Goal: Task Accomplishment & Management: Manage account settings

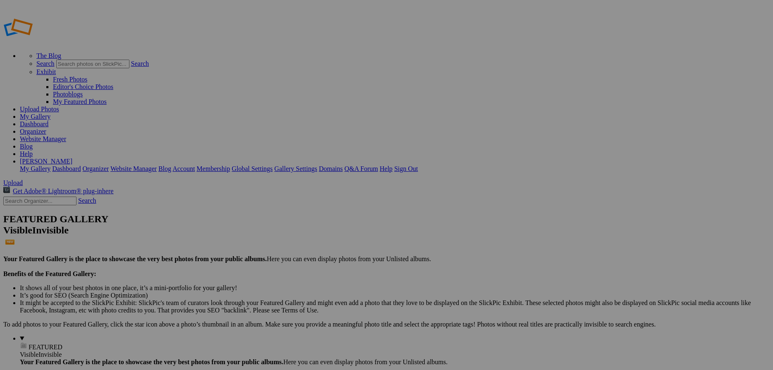
click at [311, 217] on span "Yes" at bounding box center [306, 216] width 10 height 7
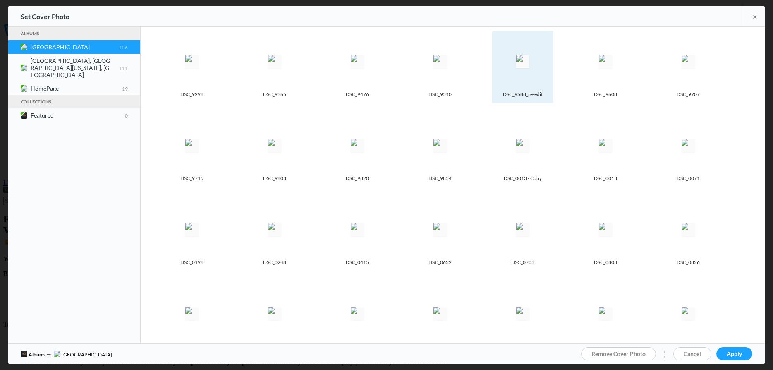
click at [517, 63] on img at bounding box center [522, 61] width 13 height 13
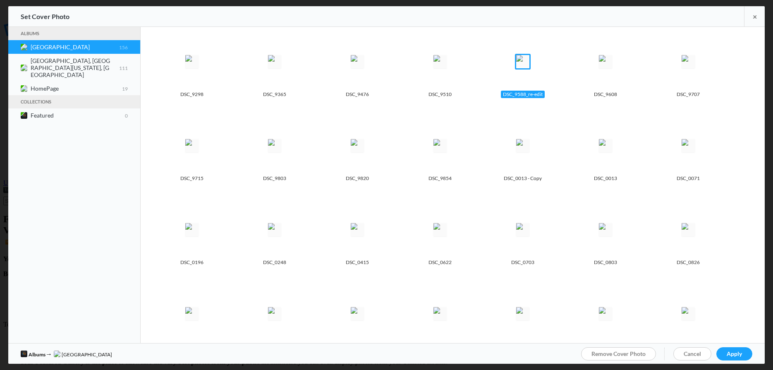
click at [734, 349] on link "Apply" at bounding box center [734, 353] width 36 height 13
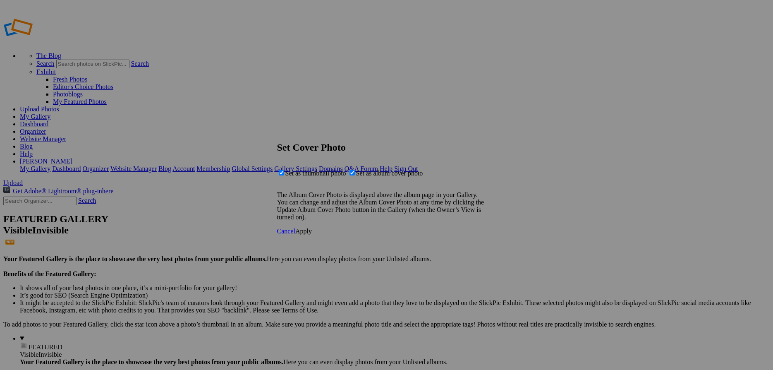
click at [312, 234] on span "Apply" at bounding box center [303, 230] width 17 height 7
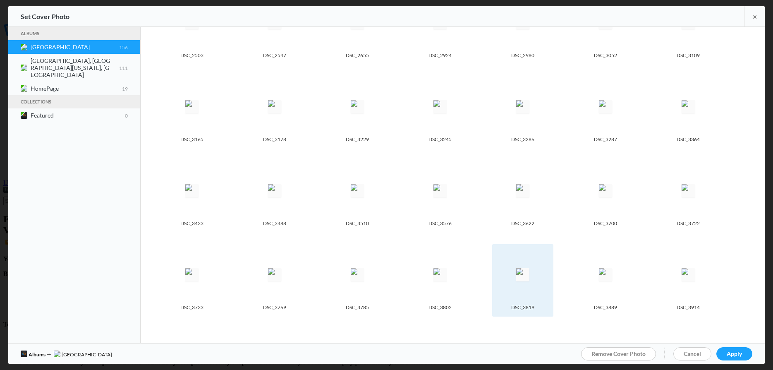
scroll to position [662, 0]
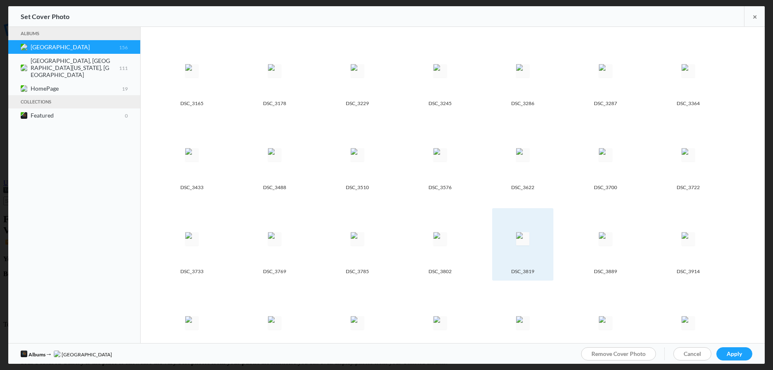
click at [513, 237] on spn-photo-picker-thumb-image-tag at bounding box center [522, 238] width 53 height 53
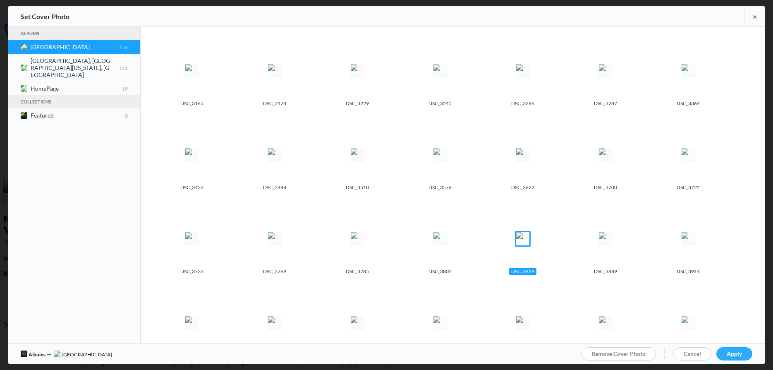
click at [733, 349] on link "Apply" at bounding box center [734, 353] width 36 height 13
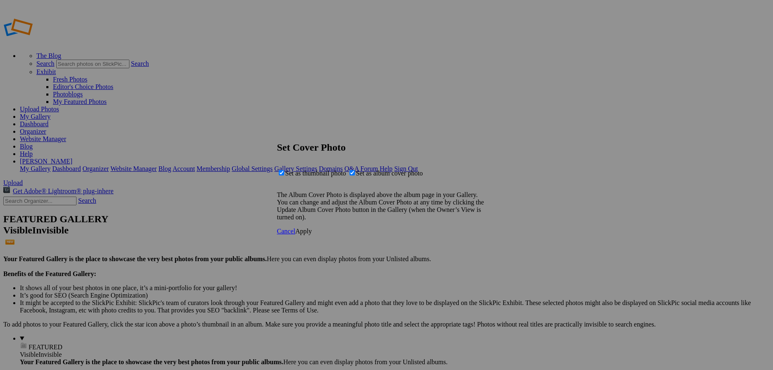
click at [312, 234] on span "Apply" at bounding box center [303, 230] width 17 height 7
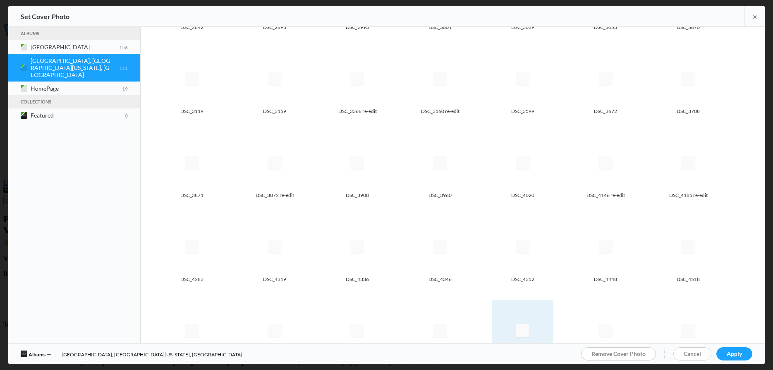
scroll to position [292, 0]
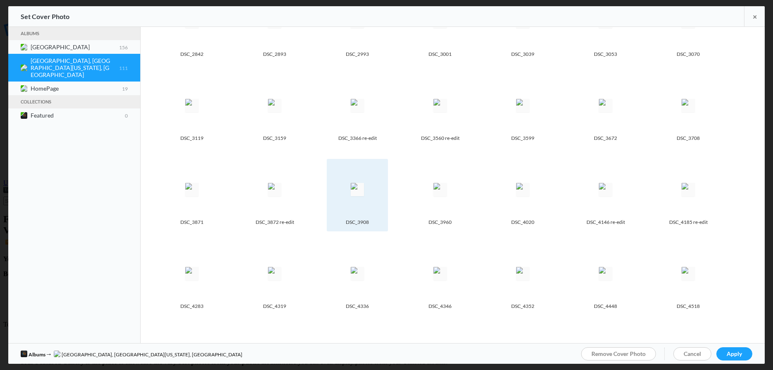
drag, startPoint x: 287, startPoint y: 191, endPoint x: 345, endPoint y: 216, distance: 63.0
click at [281, 191] on img at bounding box center [274, 189] width 13 height 13
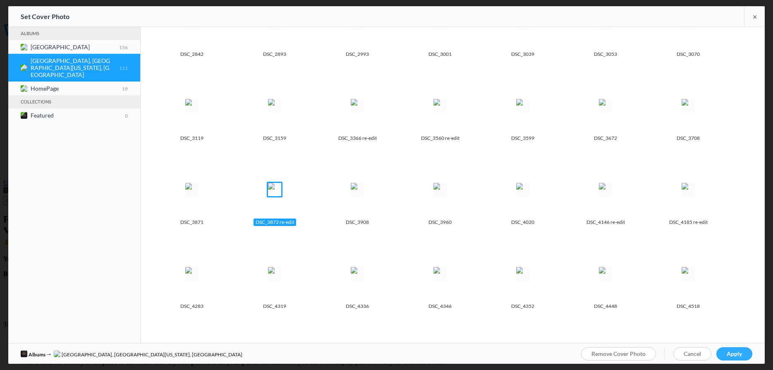
click at [743, 355] on link "Apply" at bounding box center [734, 353] width 36 height 13
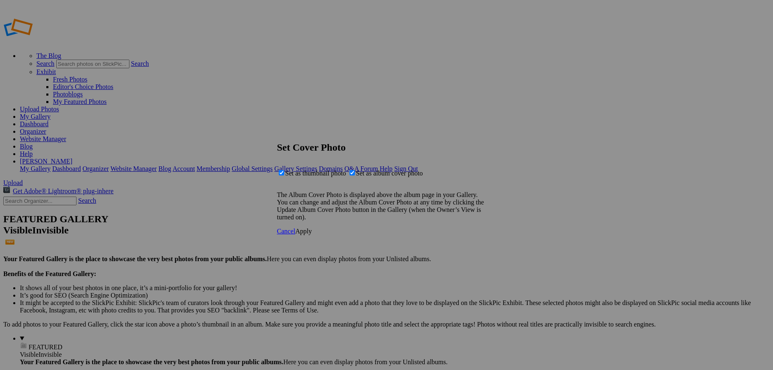
click at [312, 234] on link "Apply" at bounding box center [303, 230] width 17 height 7
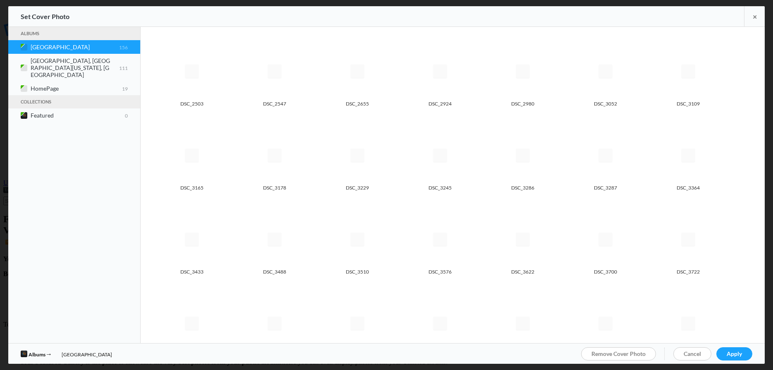
scroll to position [580, 0]
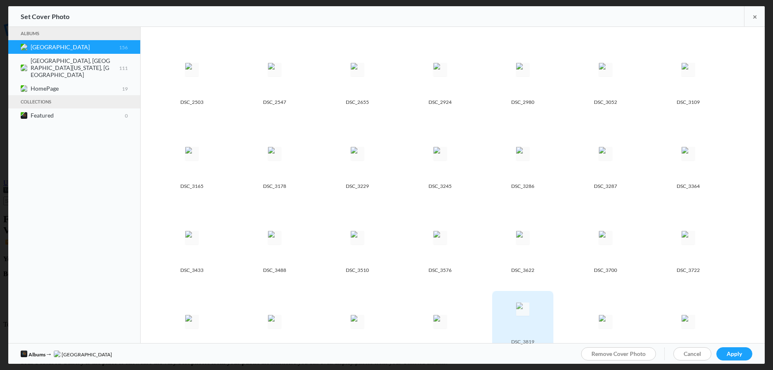
click at [520, 315] on img at bounding box center [522, 321] width 13 height 13
click at [740, 354] on span "Apply" at bounding box center [733, 353] width 15 height 7
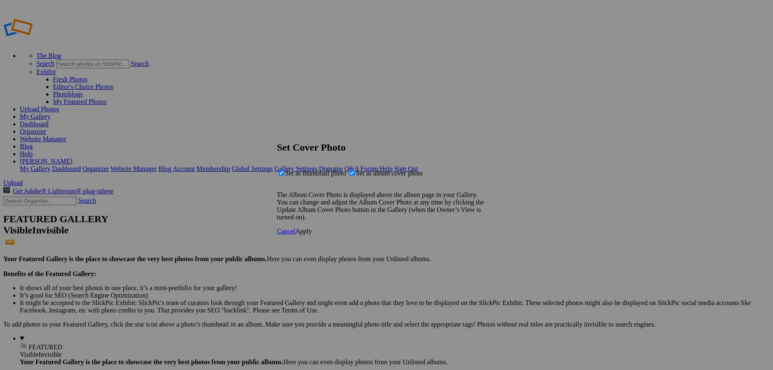
click at [312, 234] on span "Apply" at bounding box center [303, 230] width 17 height 7
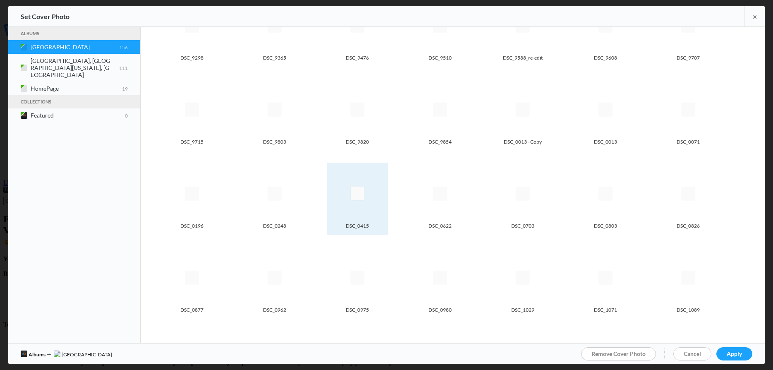
scroll to position [0, 0]
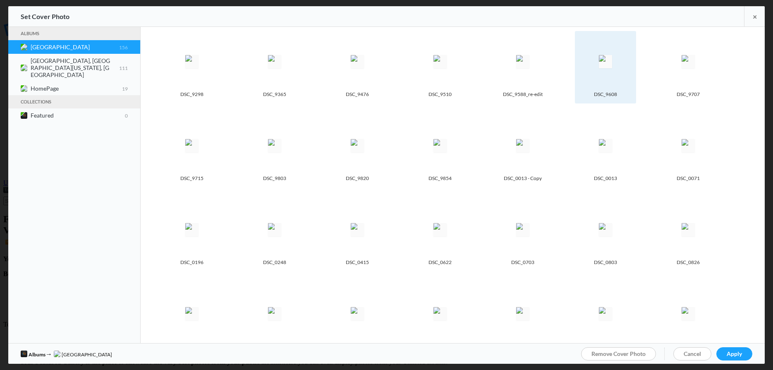
click at [605, 68] on img at bounding box center [605, 61] width 13 height 13
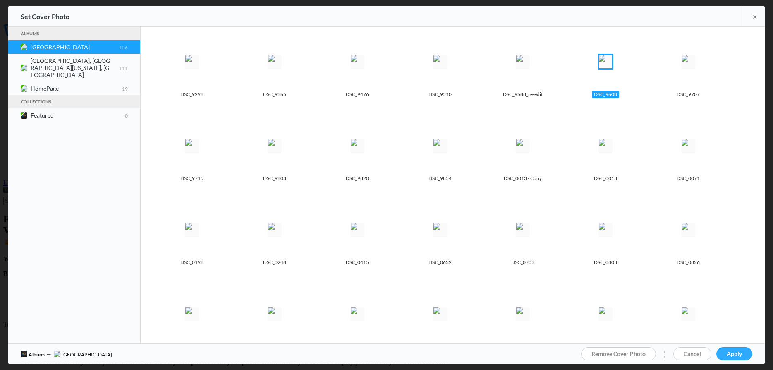
click at [745, 355] on link "Apply" at bounding box center [734, 353] width 36 height 13
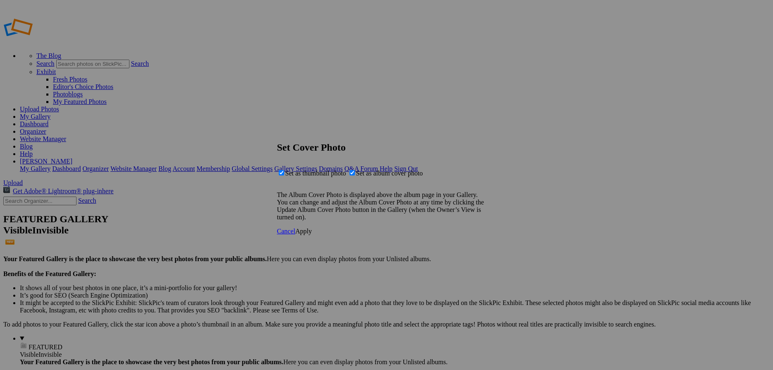
drag, startPoint x: 496, startPoint y: 250, endPoint x: 492, endPoint y: 248, distance: 4.4
click at [312, 234] on link "Apply" at bounding box center [303, 230] width 17 height 7
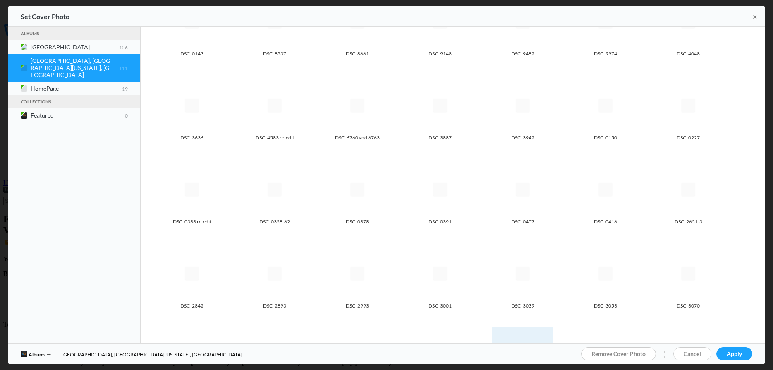
scroll to position [40, 0]
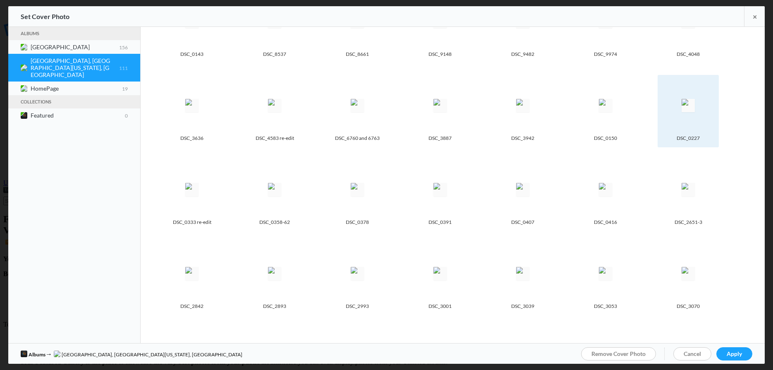
click at [681, 102] on img at bounding box center [687, 105] width 13 height 13
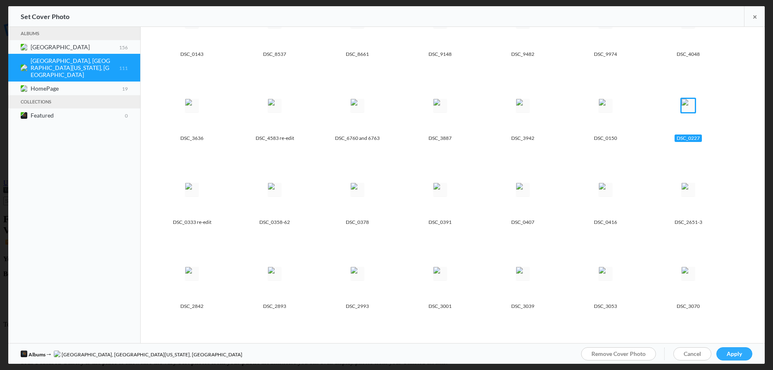
click at [736, 357] on link "Apply" at bounding box center [734, 353] width 36 height 13
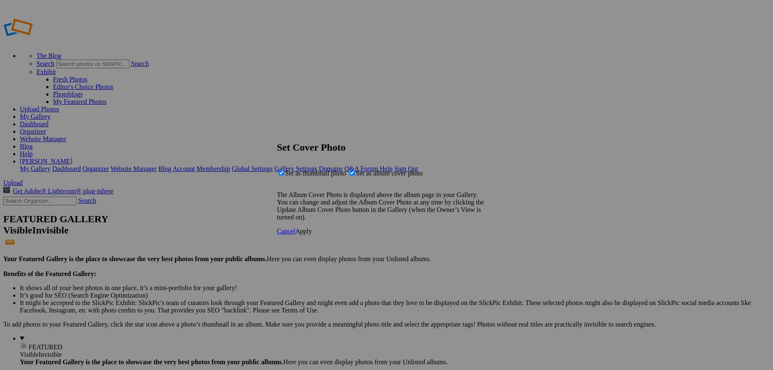
click at [312, 234] on link "Apply" at bounding box center [303, 230] width 17 height 7
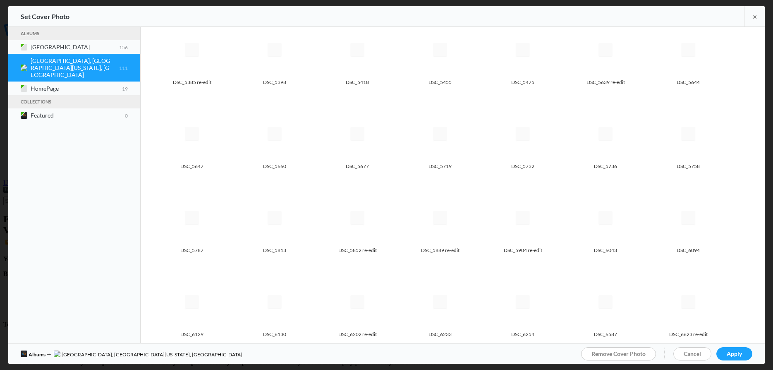
scroll to position [719, 0]
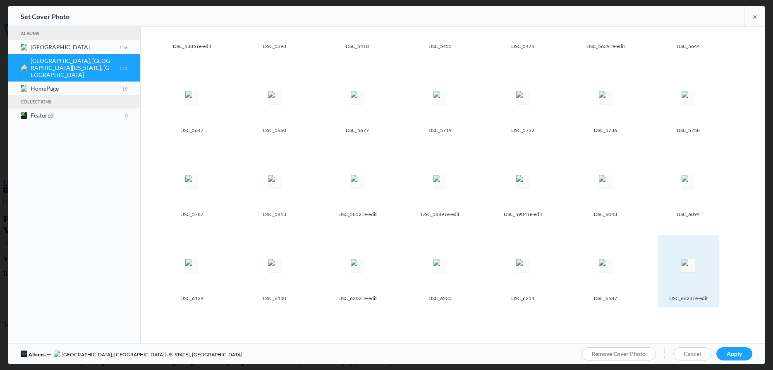
click at [694, 259] on img at bounding box center [687, 265] width 13 height 13
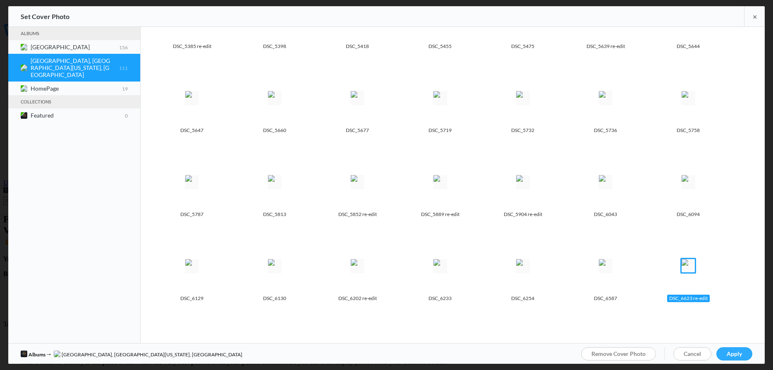
click at [732, 354] on span "Apply" at bounding box center [733, 353] width 15 height 7
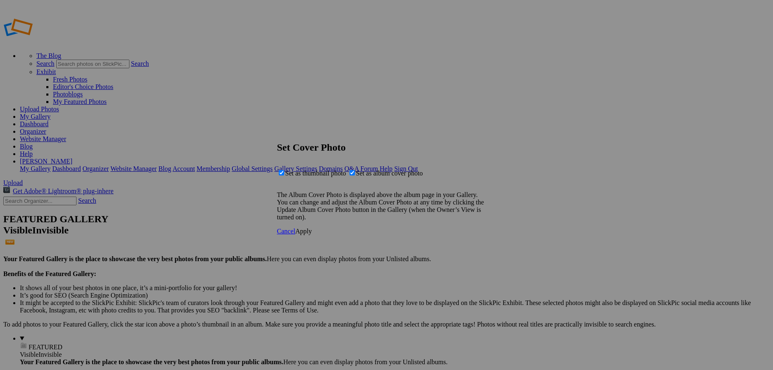
click at [312, 234] on span "Apply" at bounding box center [303, 230] width 17 height 7
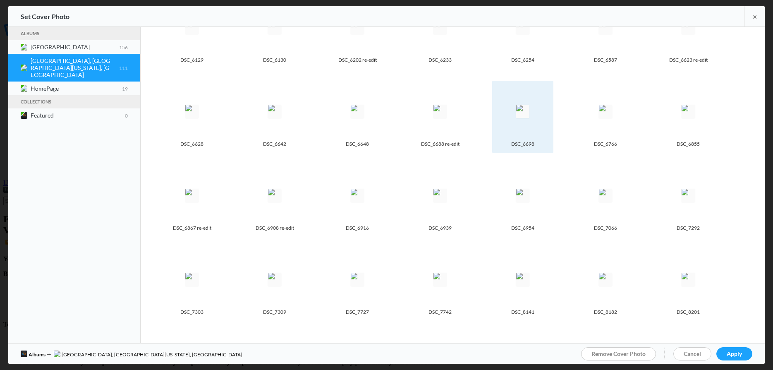
scroll to position [971, 0]
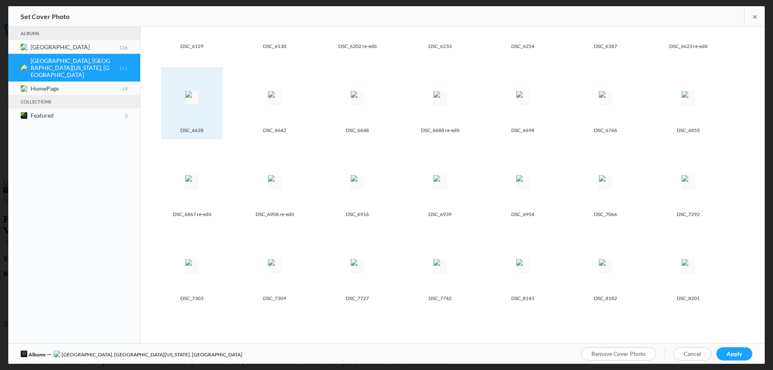
click at [198, 91] on img at bounding box center [191, 97] width 13 height 13
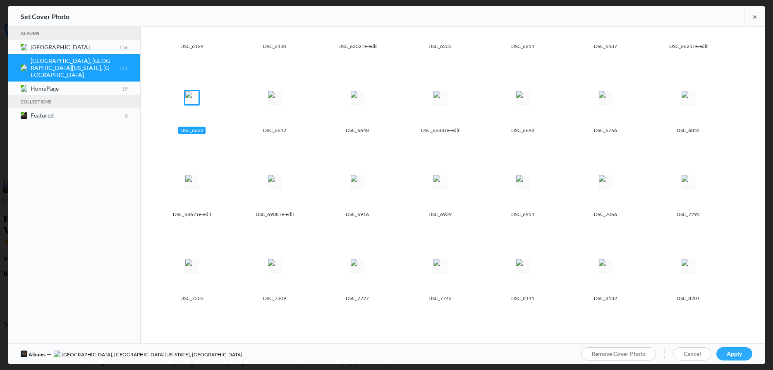
click at [736, 350] on span "Apply" at bounding box center [733, 353] width 15 height 7
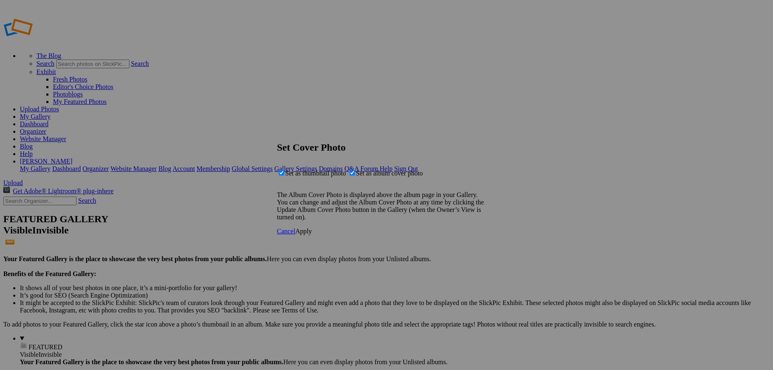
click at [312, 234] on span "Apply" at bounding box center [303, 230] width 17 height 7
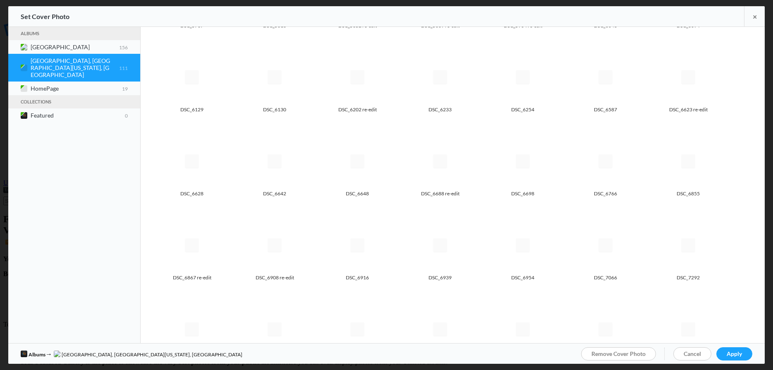
scroll to position [903, 0]
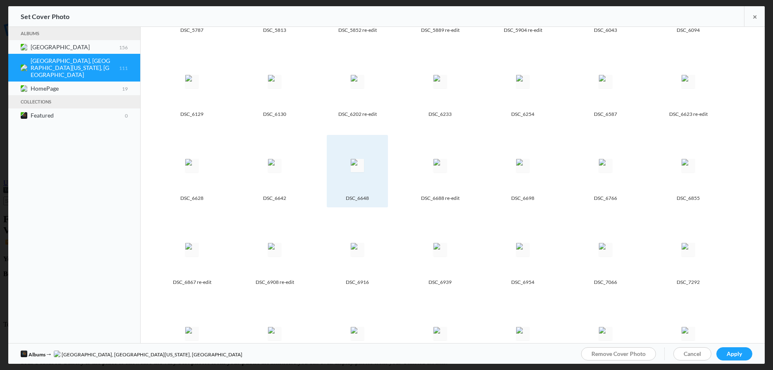
click at [364, 160] on img at bounding box center [357, 165] width 13 height 13
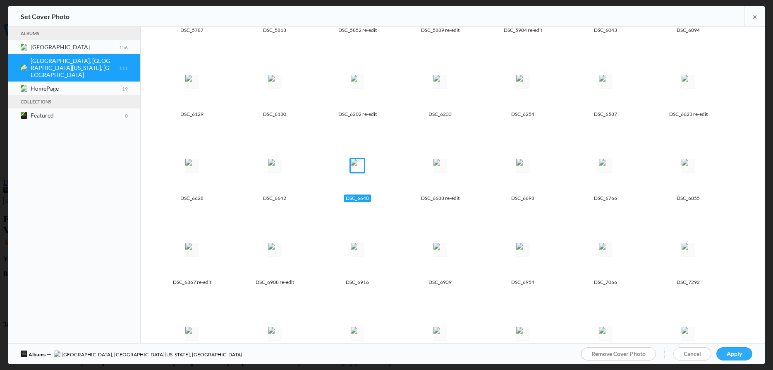
click at [748, 349] on link "Apply" at bounding box center [734, 353] width 36 height 13
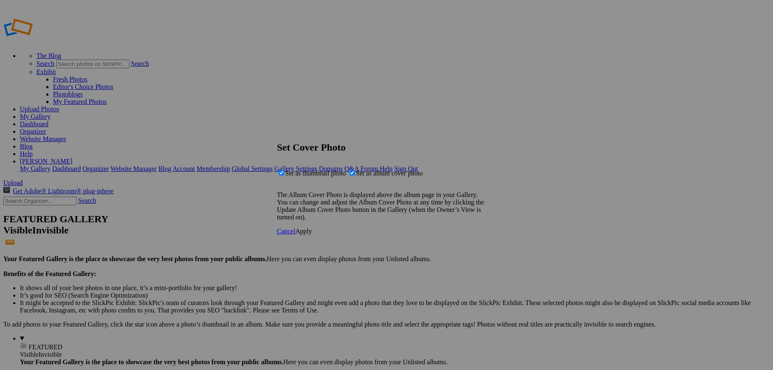
click at [312, 234] on span "Apply" at bounding box center [303, 230] width 17 height 7
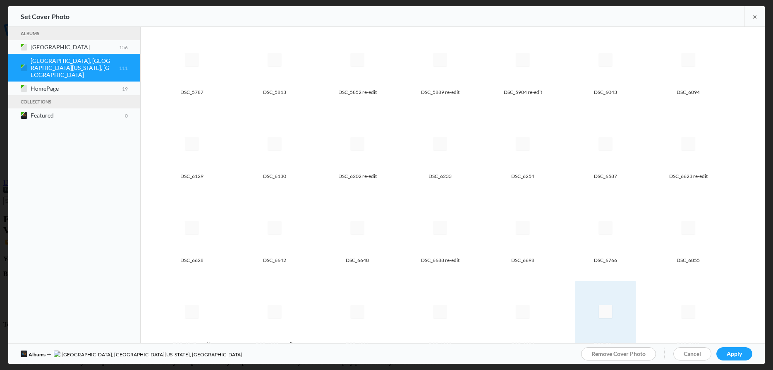
scroll to position [831, 0]
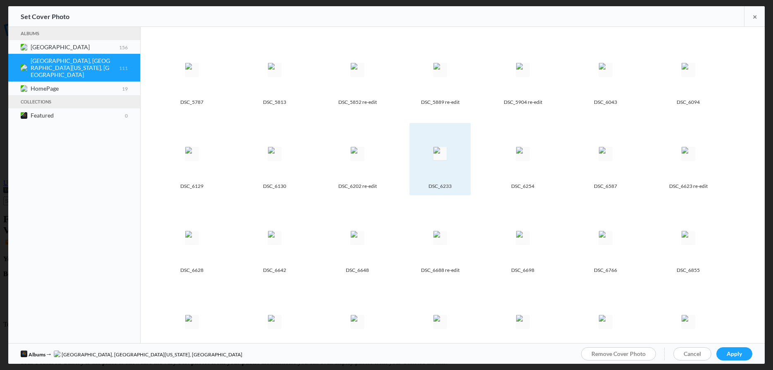
click at [446, 148] on img at bounding box center [439, 153] width 13 height 13
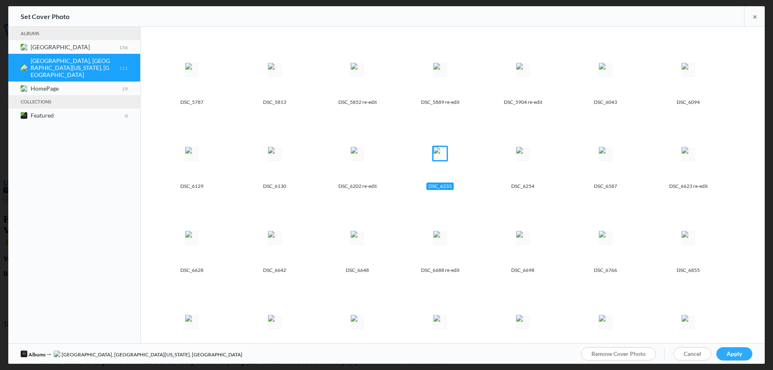
click at [725, 350] on link "Apply" at bounding box center [734, 353] width 36 height 13
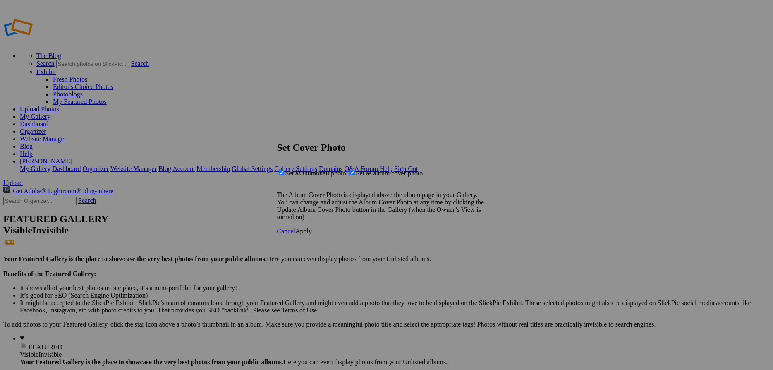
click at [472, 235] on div "Cancel Apply" at bounding box center [386, 230] width 219 height 7
drag, startPoint x: 482, startPoint y: 247, endPoint x: 510, endPoint y: 258, distance: 30.2
click at [312, 234] on span "Apply" at bounding box center [303, 230] width 17 height 7
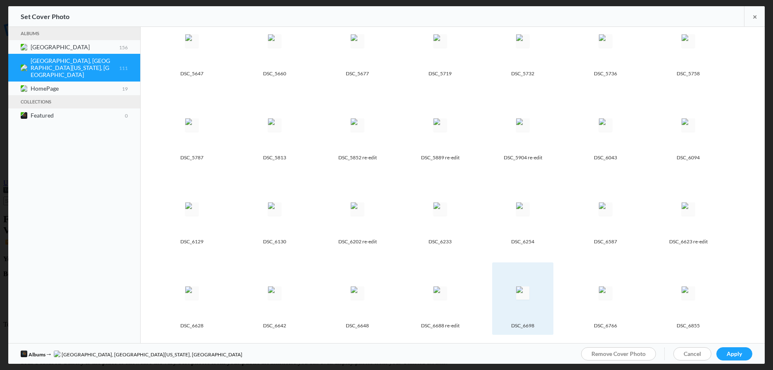
scroll to position [759, 0]
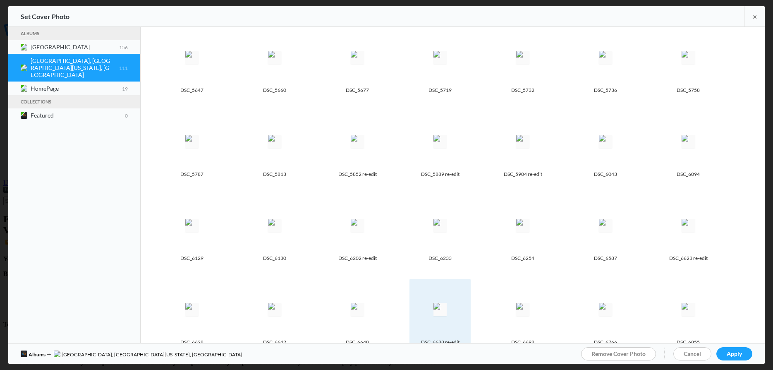
click at [446, 304] on img at bounding box center [439, 309] width 13 height 13
click at [745, 353] on link "Apply" at bounding box center [734, 353] width 36 height 13
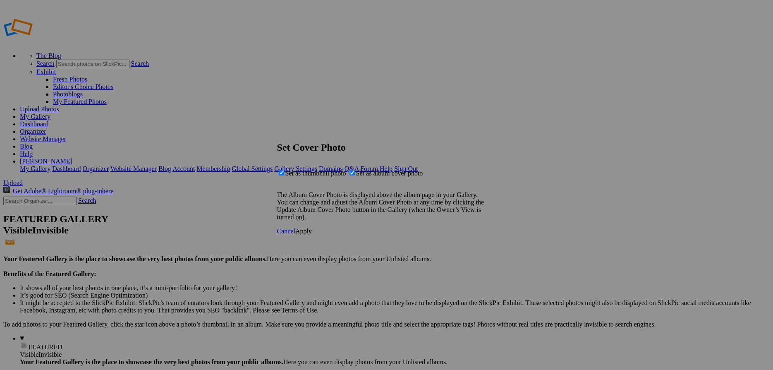
click at [312, 234] on link "Apply" at bounding box center [303, 230] width 17 height 7
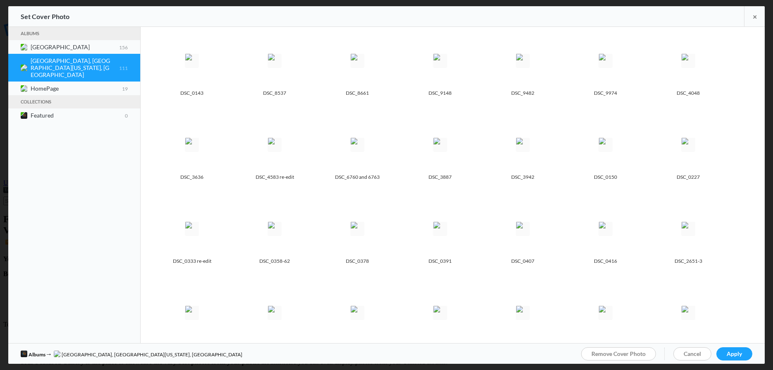
scroll to position [0, 0]
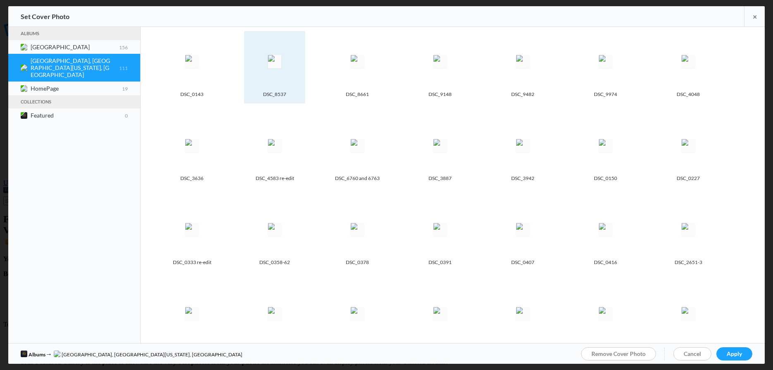
click at [268, 66] on img at bounding box center [274, 61] width 13 height 13
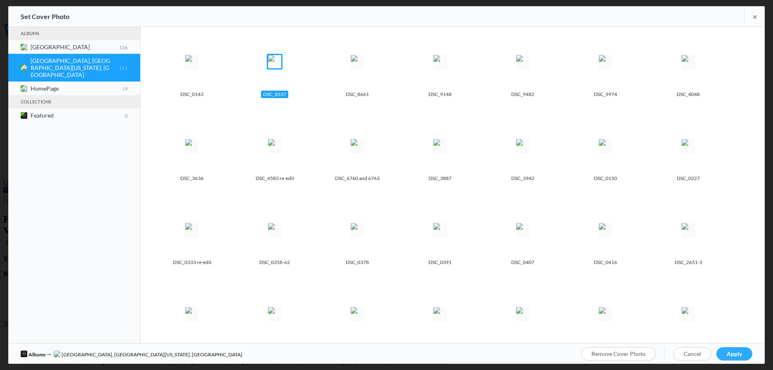
click at [738, 357] on link "Apply" at bounding box center [734, 353] width 36 height 13
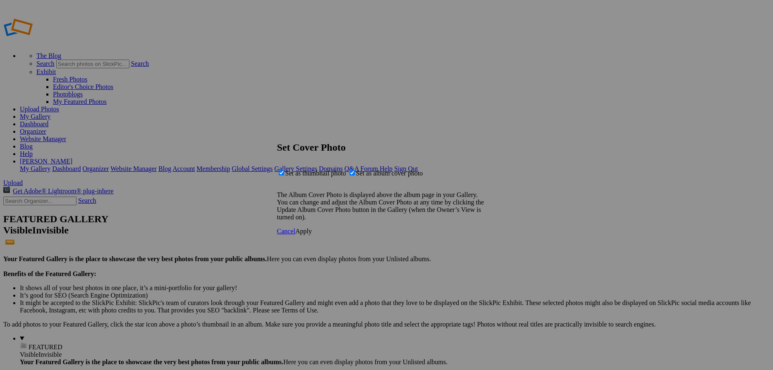
click at [312, 234] on span "Apply" at bounding box center [303, 230] width 17 height 7
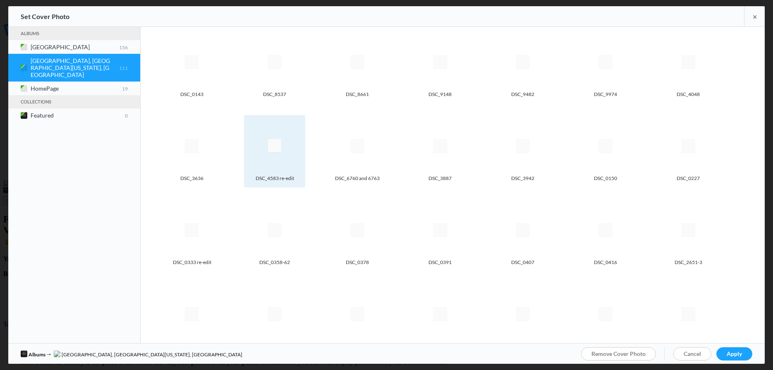
click at [274, 146] on img at bounding box center [274, 145] width 13 height 13
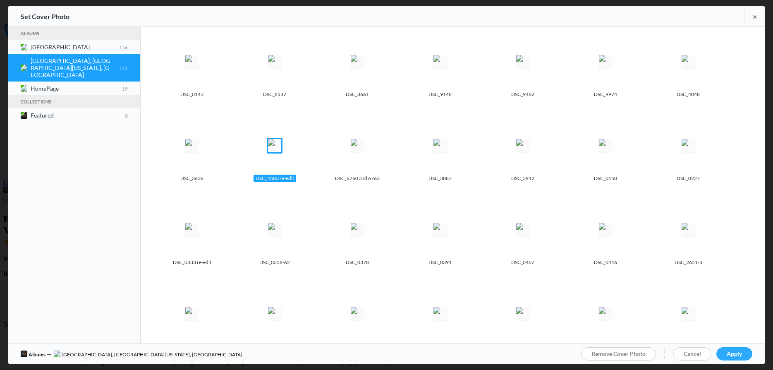
click at [736, 350] on link "Apply" at bounding box center [734, 353] width 36 height 13
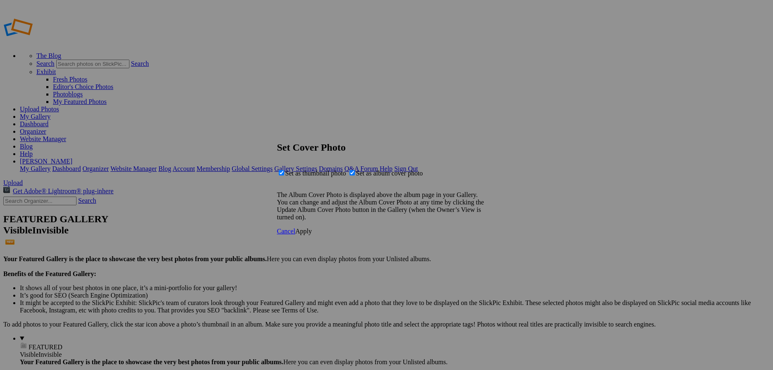
click at [312, 234] on span "Apply" at bounding box center [303, 230] width 17 height 7
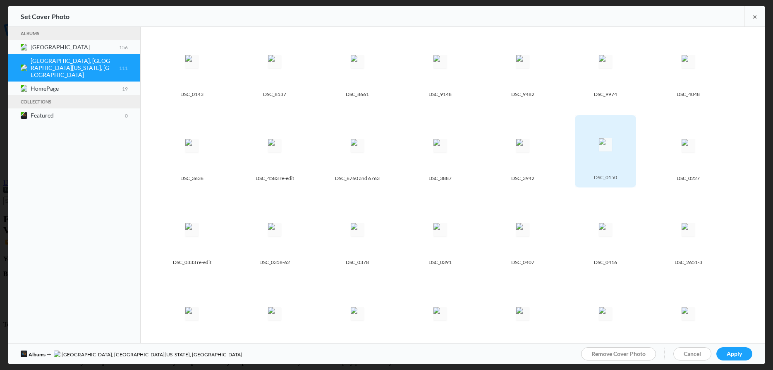
click at [612, 152] on img at bounding box center [605, 145] width 13 height 13
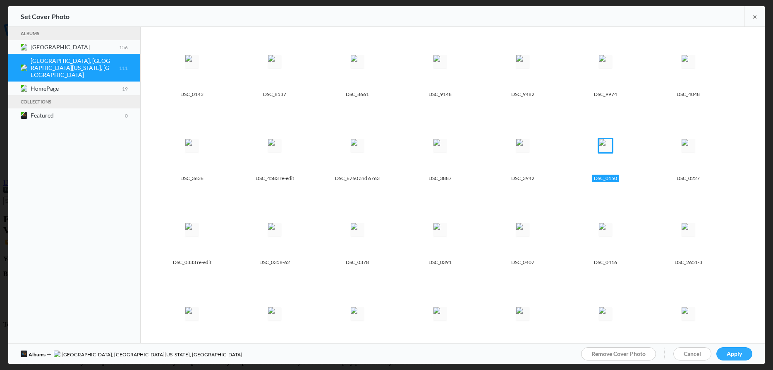
click at [740, 355] on span "Apply" at bounding box center [733, 353] width 15 height 7
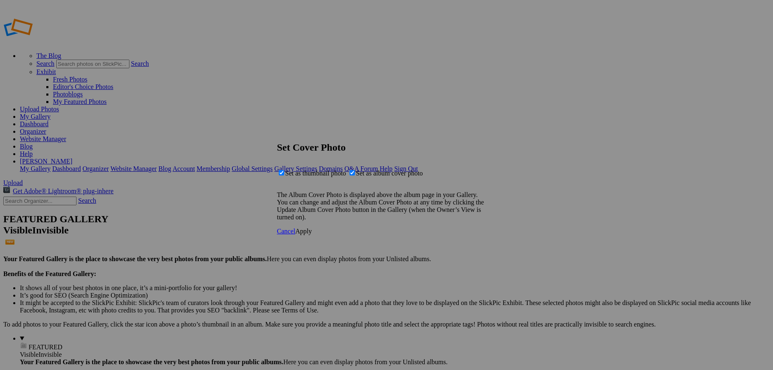
click at [312, 234] on span "Apply" at bounding box center [303, 230] width 17 height 7
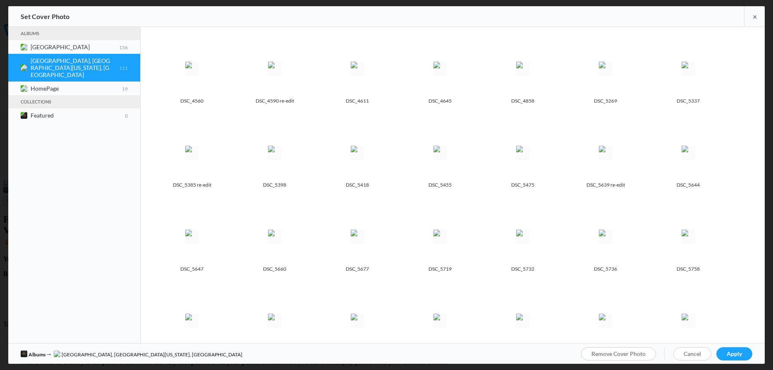
scroll to position [611, 0]
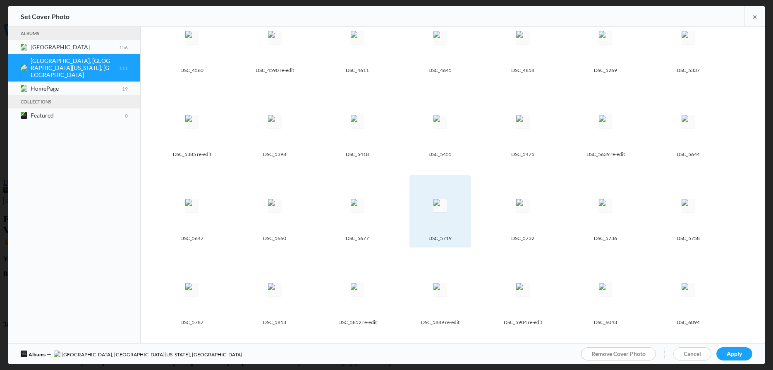
click at [441, 199] on img at bounding box center [439, 205] width 13 height 13
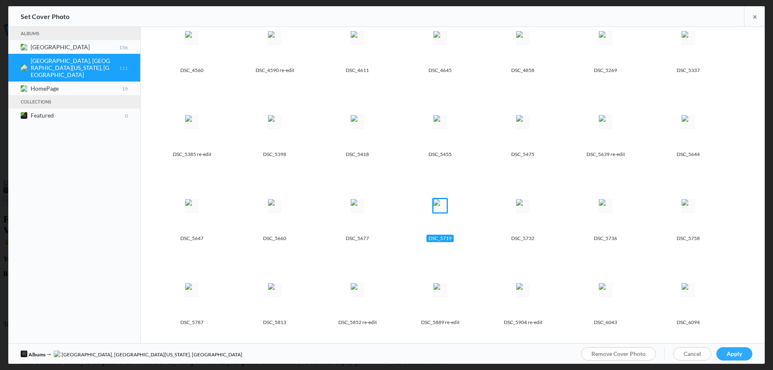
click at [731, 351] on span "Apply" at bounding box center [733, 353] width 15 height 7
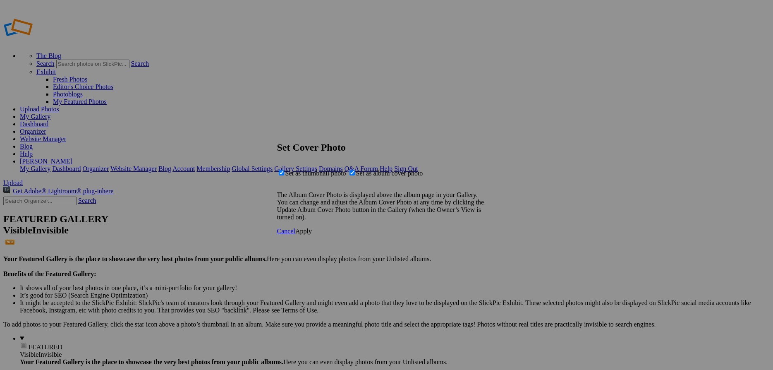
click at [312, 234] on span "Apply" at bounding box center [303, 230] width 17 height 7
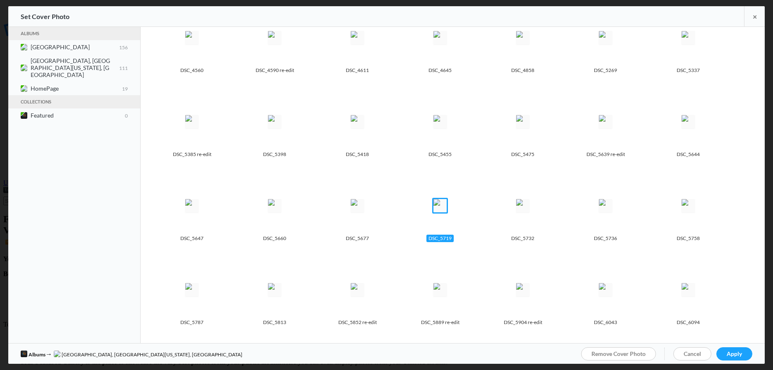
scroll to position [0, 0]
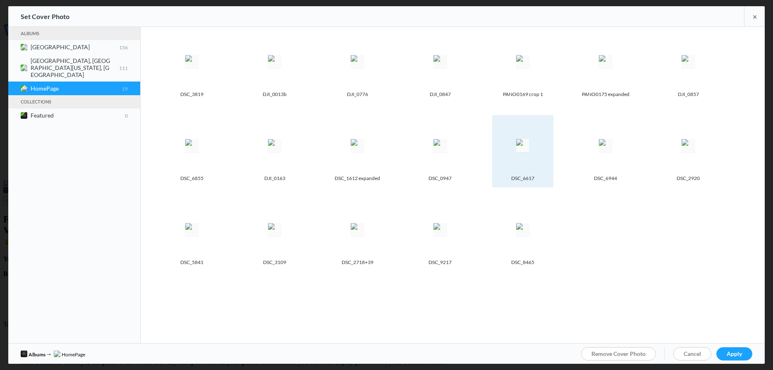
click at [524, 167] on spn-photo-picker-thumb-image-tag at bounding box center [522, 145] width 53 height 53
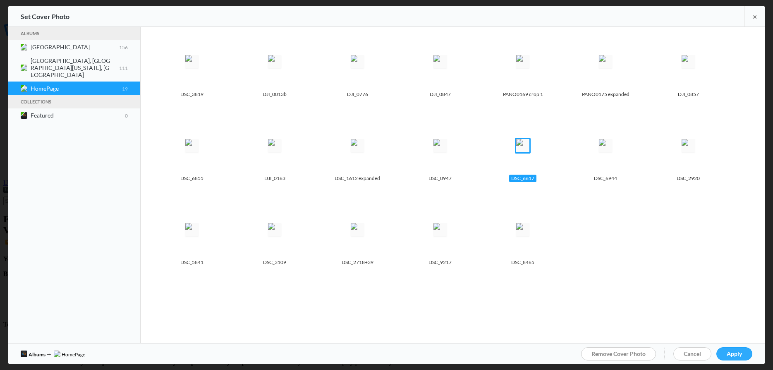
click at [735, 356] on span "Apply" at bounding box center [733, 353] width 15 height 7
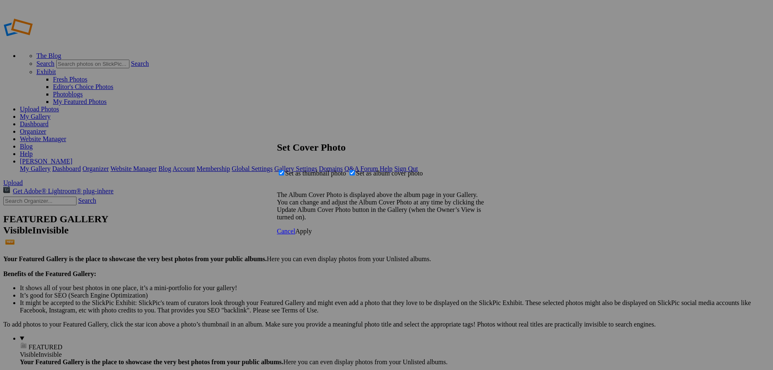
click at [312, 234] on span "Apply" at bounding box center [303, 230] width 17 height 7
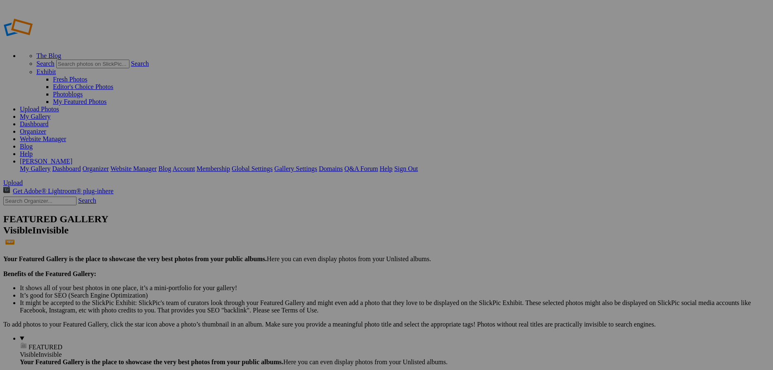
drag, startPoint x: 435, startPoint y: 250, endPoint x: 442, endPoint y: 251, distance: 6.7
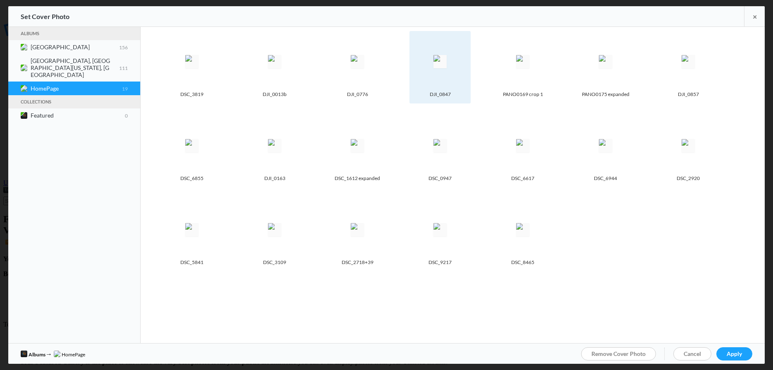
click at [437, 62] on img at bounding box center [439, 61] width 13 height 13
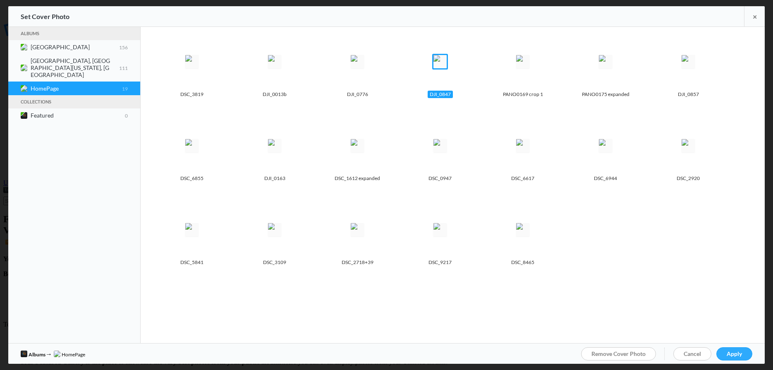
click at [742, 353] on link "Apply" at bounding box center [734, 353] width 36 height 13
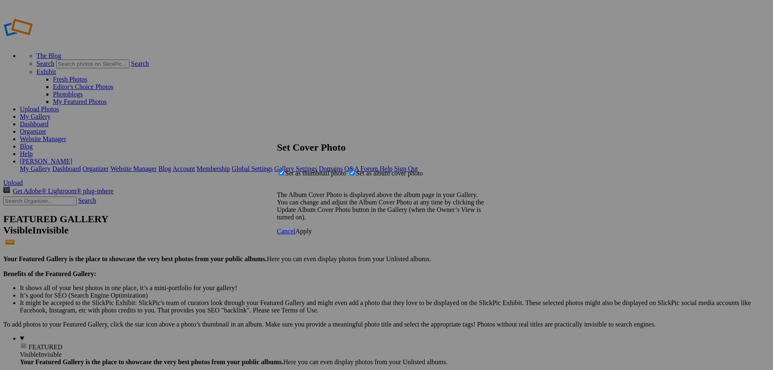
click at [312, 234] on span "Apply" at bounding box center [303, 230] width 17 height 7
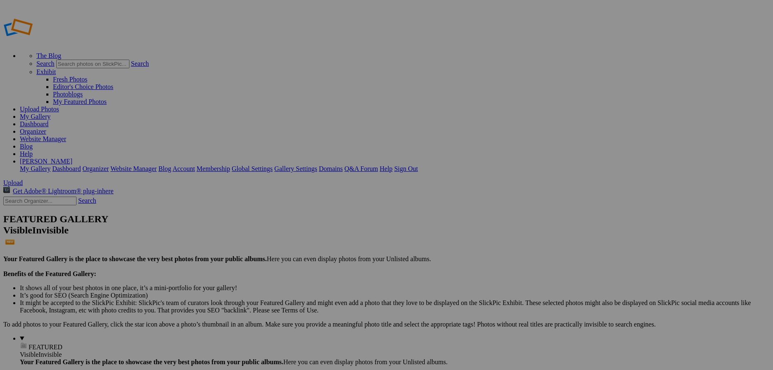
click at [66, 135] on link "Website Manager" at bounding box center [43, 138] width 46 height 7
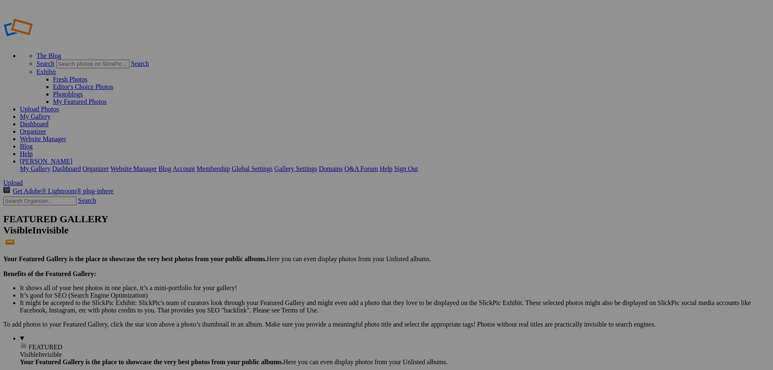
drag, startPoint x: 201, startPoint y: 157, endPoint x: 320, endPoint y: 147, distance: 118.7
type input "Namibia"
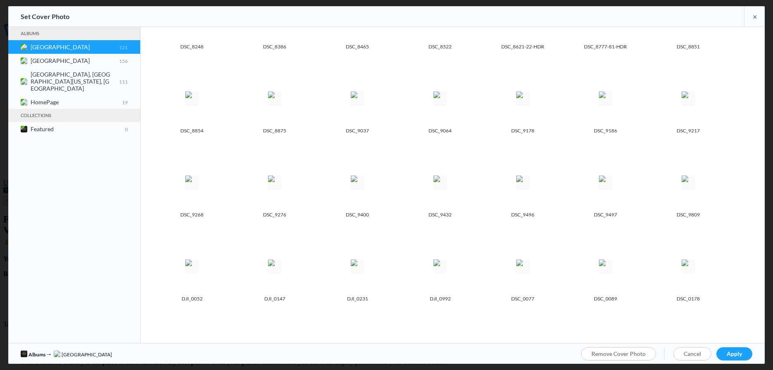
scroll to position [323, 0]
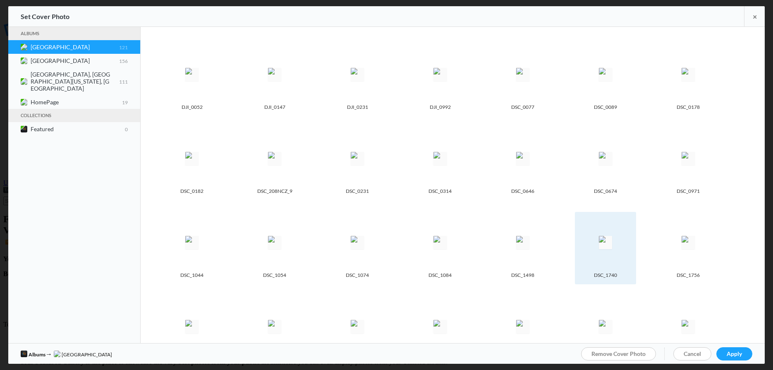
click at [608, 236] on img at bounding box center [605, 242] width 13 height 13
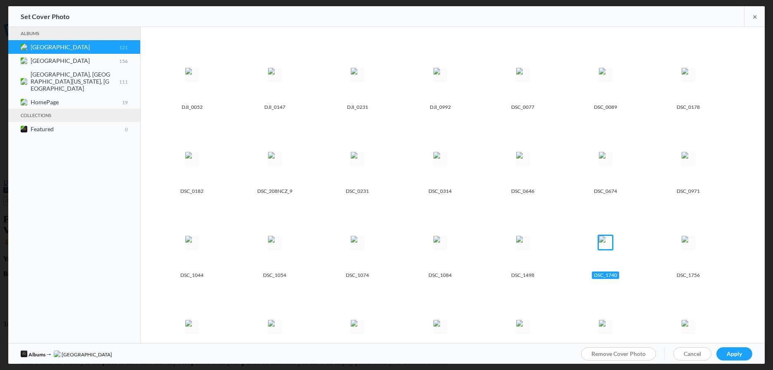
click at [732, 355] on span "Apply" at bounding box center [733, 353] width 15 height 7
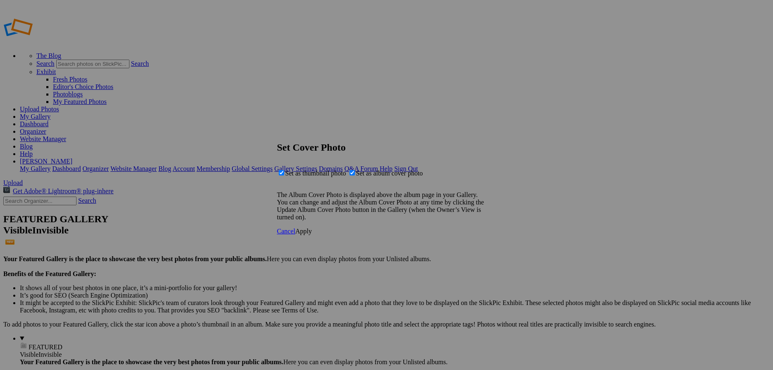
drag, startPoint x: 488, startPoint y: 249, endPoint x: 493, endPoint y: 255, distance: 7.6
click at [312, 234] on span "Apply" at bounding box center [303, 230] width 17 height 7
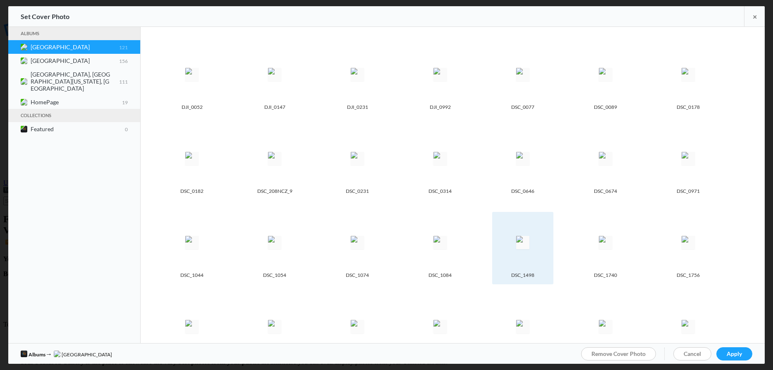
click at [529, 248] on img at bounding box center [522, 242] width 13 height 13
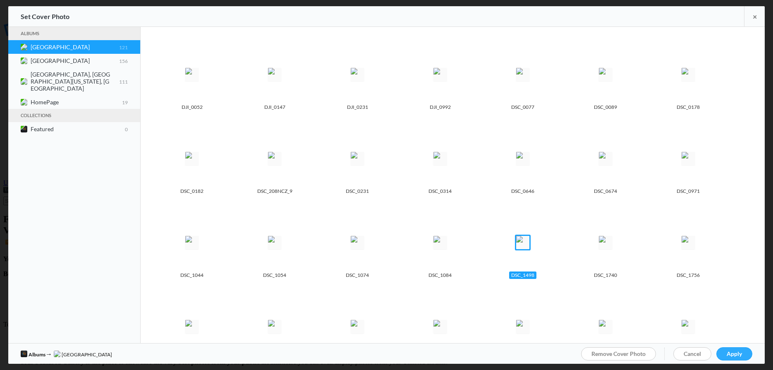
click at [729, 354] on span "Apply" at bounding box center [733, 353] width 15 height 7
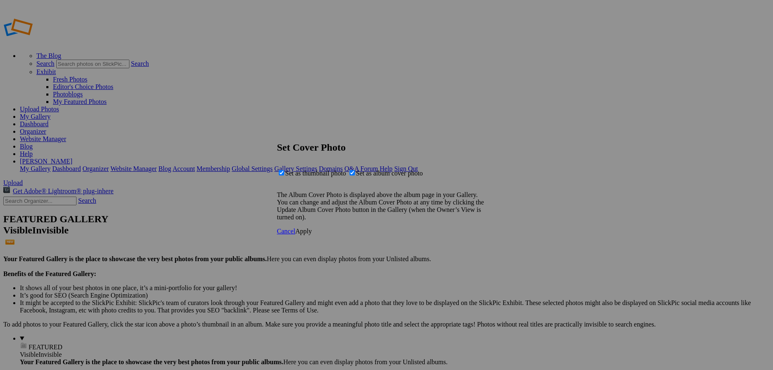
click at [489, 235] on div "Cancel Apply" at bounding box center [386, 230] width 219 height 7
click at [312, 234] on span "Apply" at bounding box center [303, 230] width 17 height 7
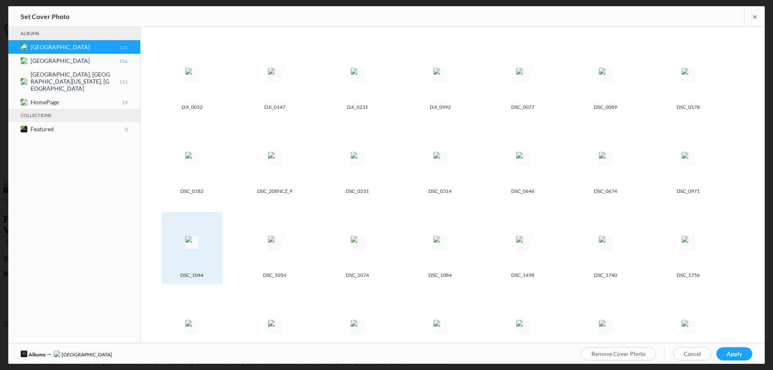
click at [198, 238] on img at bounding box center [191, 242] width 13 height 13
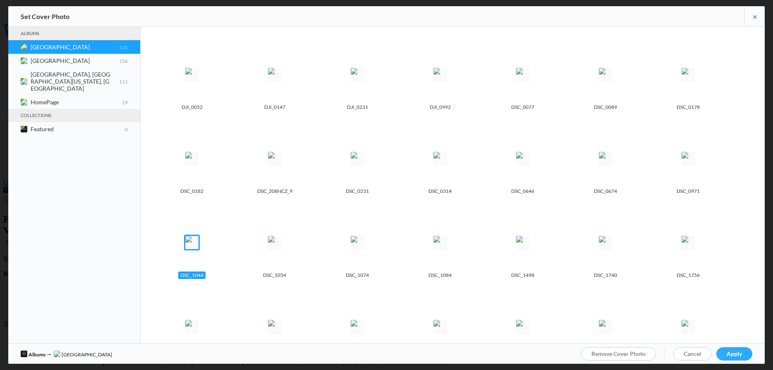
click at [731, 352] on span "Apply" at bounding box center [733, 353] width 15 height 7
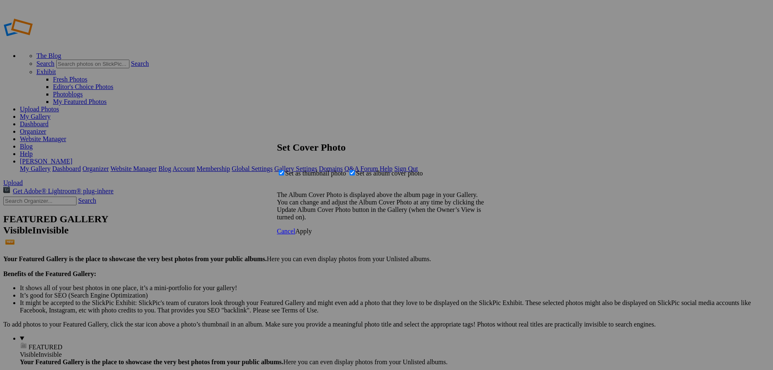
click at [312, 234] on link "Apply" at bounding box center [303, 230] width 17 height 7
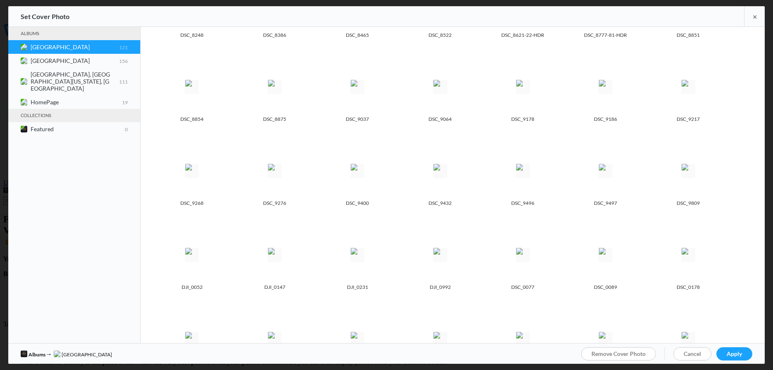
scroll to position [71, 0]
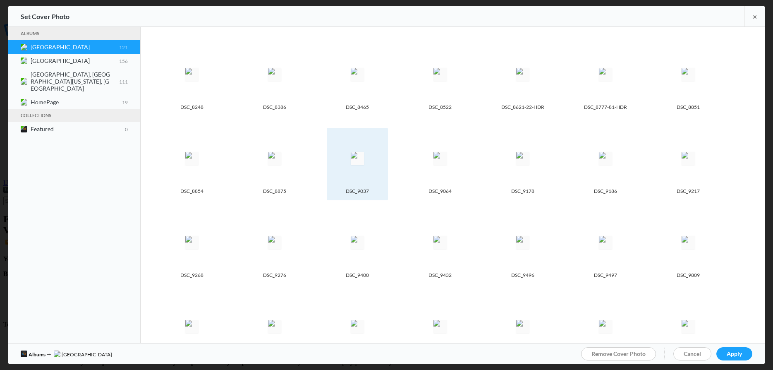
click at [364, 160] on img at bounding box center [357, 158] width 13 height 13
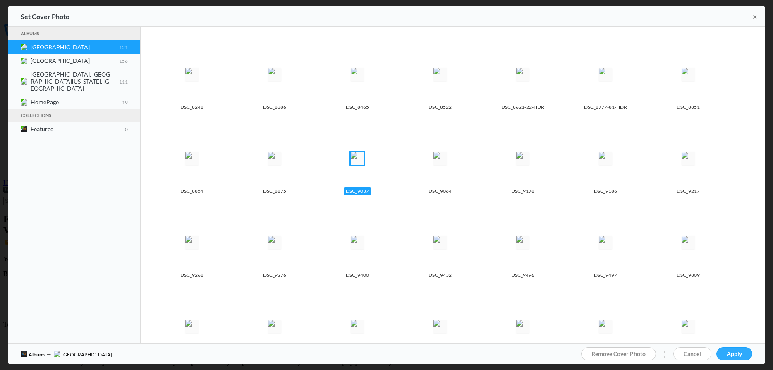
click at [733, 348] on link "Apply" at bounding box center [734, 353] width 36 height 13
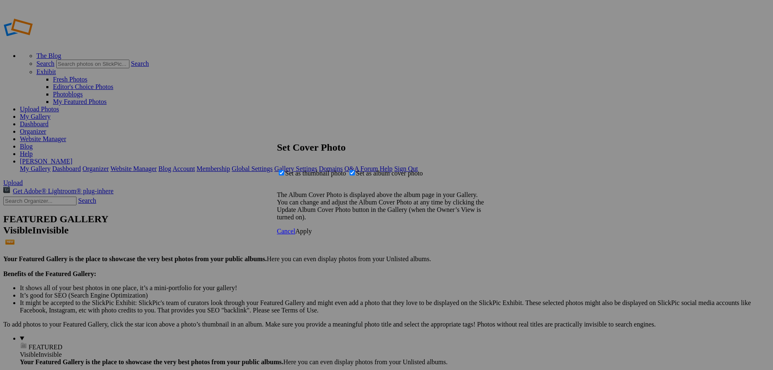
click at [312, 234] on span "Apply" at bounding box center [303, 230] width 17 height 7
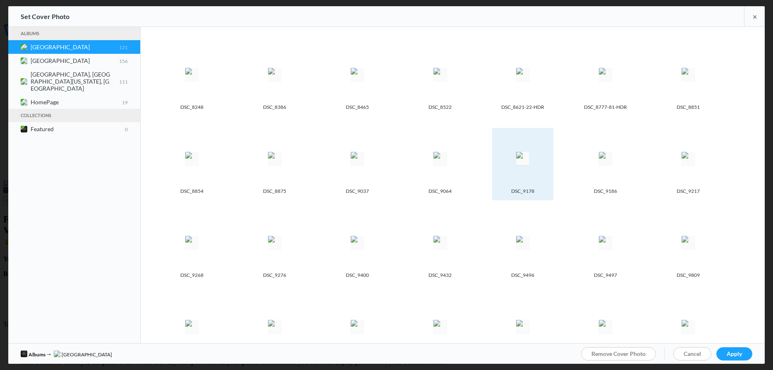
click at [529, 163] on img at bounding box center [522, 158] width 13 height 13
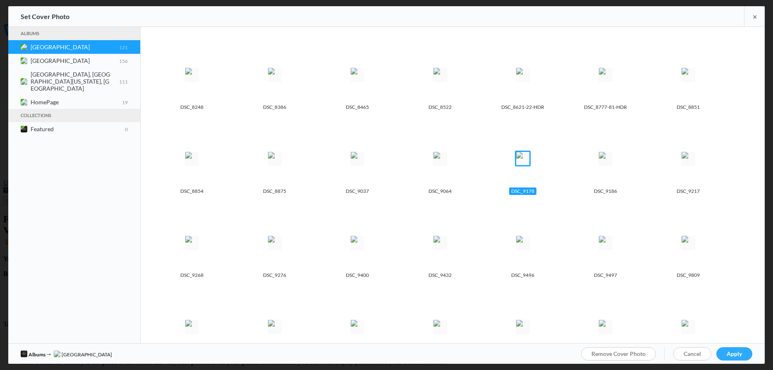
click at [730, 349] on link "Apply" at bounding box center [734, 353] width 36 height 13
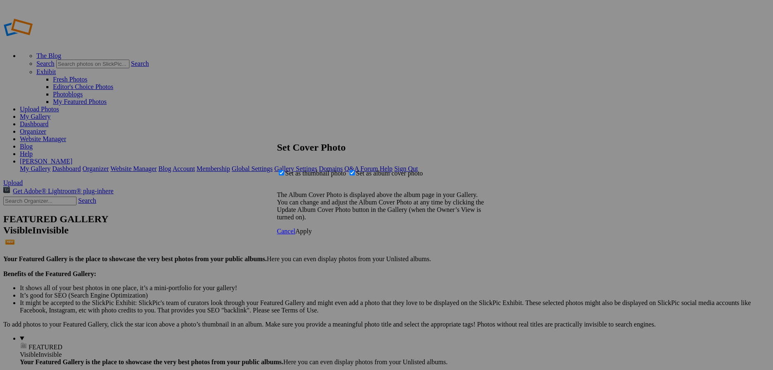
click at [496, 235] on div "Cancel Apply" at bounding box center [386, 230] width 219 height 7
click at [312, 234] on span "Apply" at bounding box center [303, 230] width 17 height 7
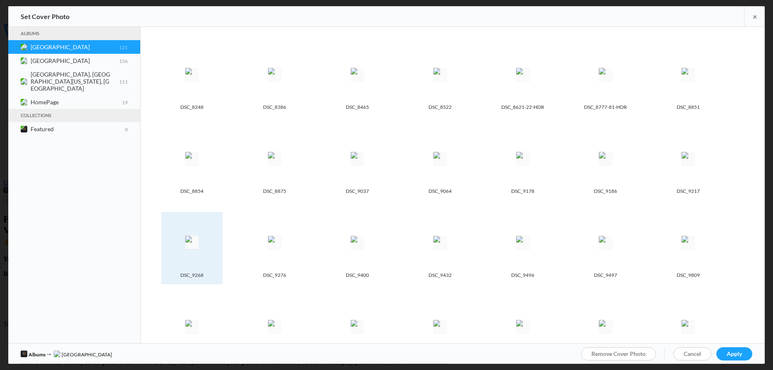
click at [194, 244] on img at bounding box center [191, 242] width 13 height 13
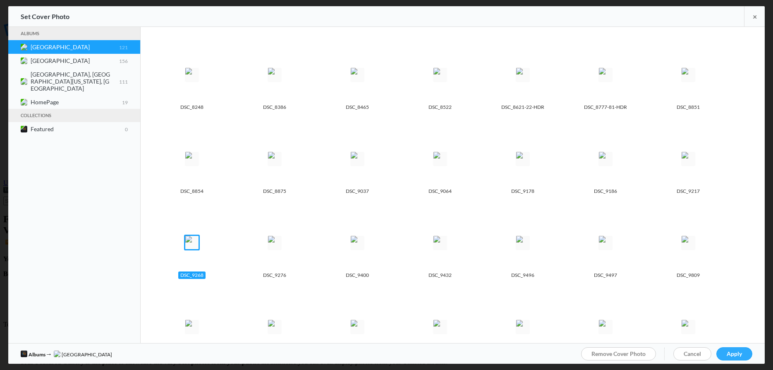
click at [740, 349] on link "Apply" at bounding box center [734, 353] width 36 height 13
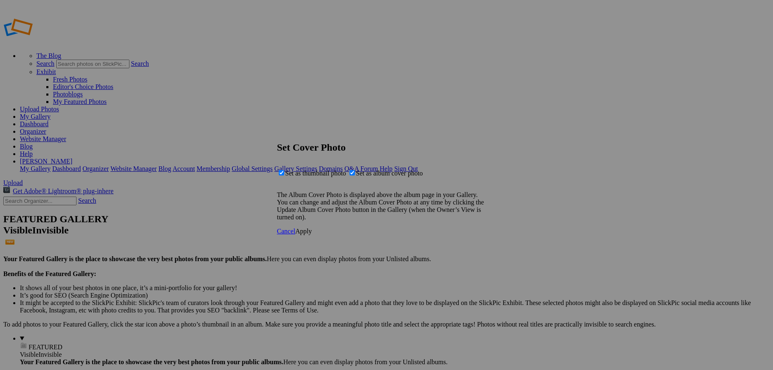
click at [312, 234] on link "Apply" at bounding box center [303, 230] width 17 height 7
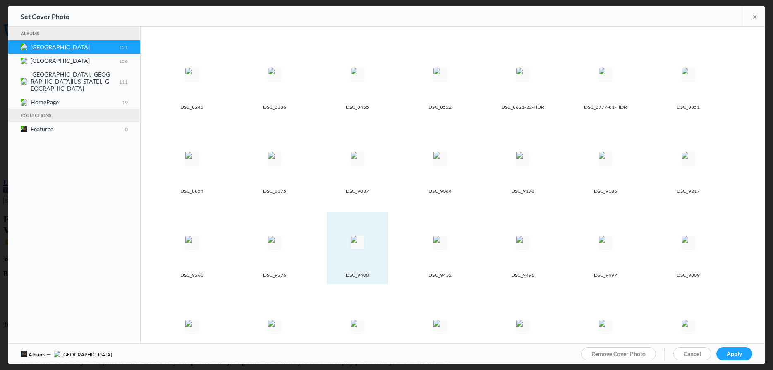
click at [364, 242] on img at bounding box center [357, 242] width 13 height 13
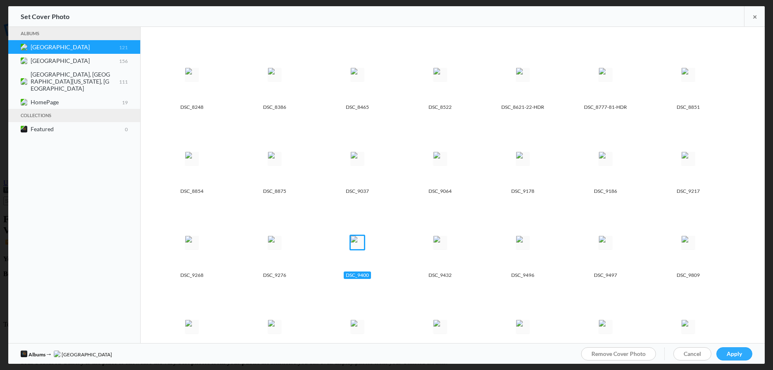
click at [729, 350] on link "Apply" at bounding box center [734, 353] width 36 height 13
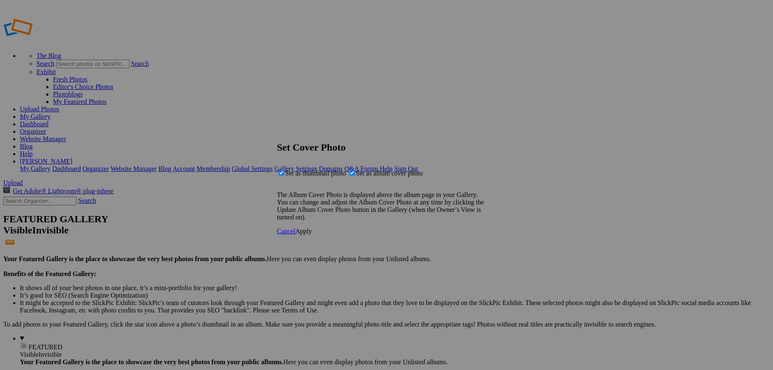
click at [277, 227] on icon at bounding box center [277, 227] width 0 height 0
click at [312, 234] on span "Apply" at bounding box center [303, 230] width 17 height 7
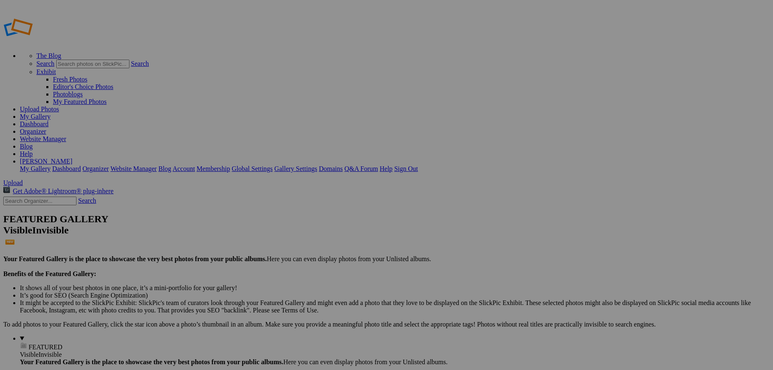
drag, startPoint x: 294, startPoint y: 250, endPoint x: 319, endPoint y: 261, distance: 26.8
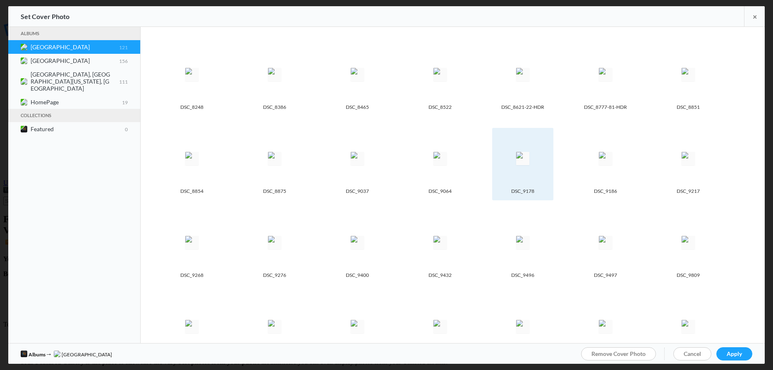
drag, startPoint x: 527, startPoint y: 159, endPoint x: 533, endPoint y: 165, distance: 7.9
click at [527, 160] on img at bounding box center [522, 158] width 13 height 13
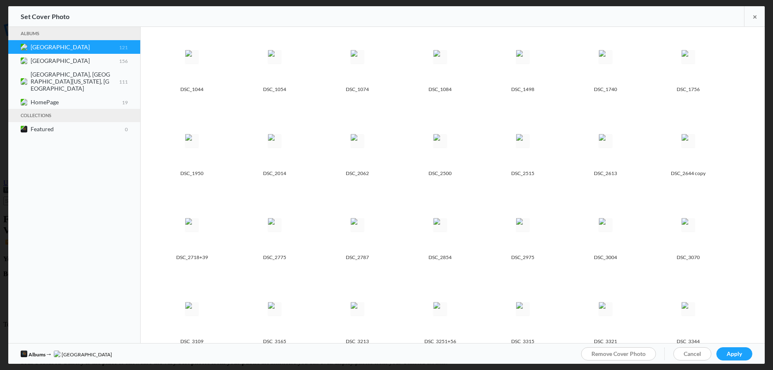
scroll to position [539, 0]
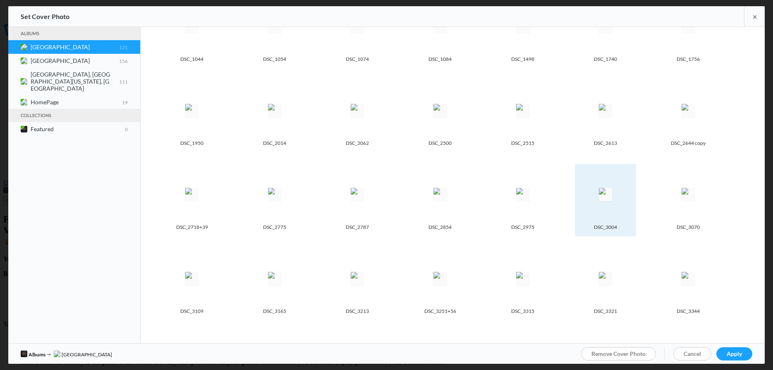
click at [612, 189] on img at bounding box center [605, 194] width 13 height 13
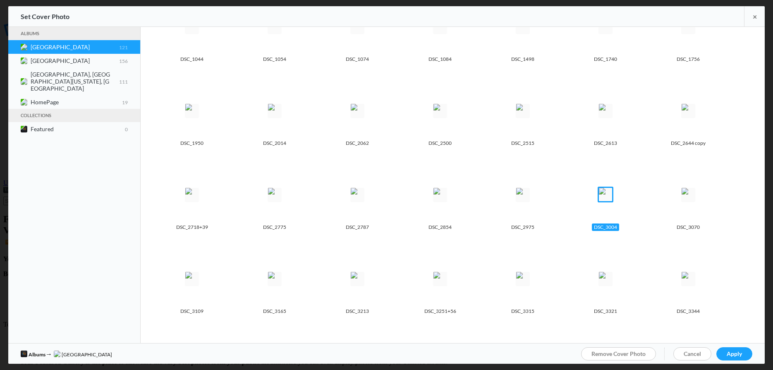
click at [739, 346] on div "Remove Cover Photo Cancel Apply" at bounding box center [666, 353] width 171 height 21
click at [730, 355] on span "Apply" at bounding box center [733, 353] width 15 height 7
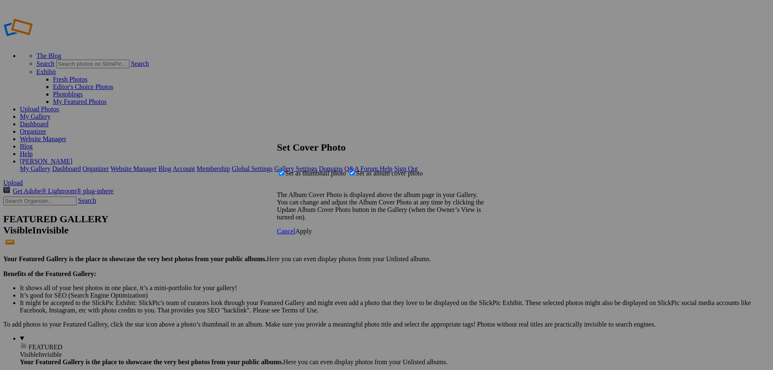
click at [312, 234] on span "Apply" at bounding box center [303, 230] width 17 height 7
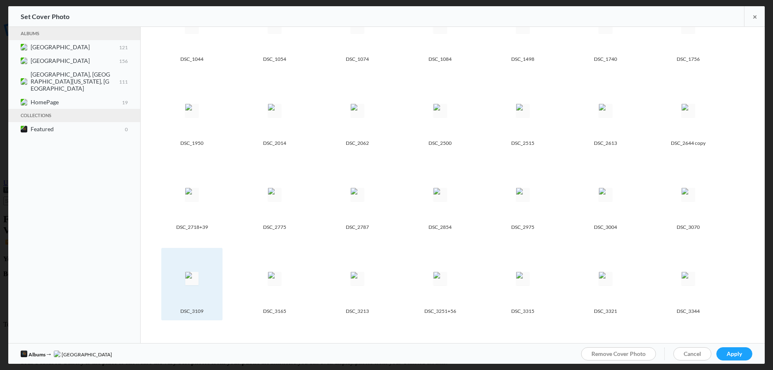
click at [220, 265] on div "Photo is hidden DSC_3109" at bounding box center [191, 284] width 61 height 72
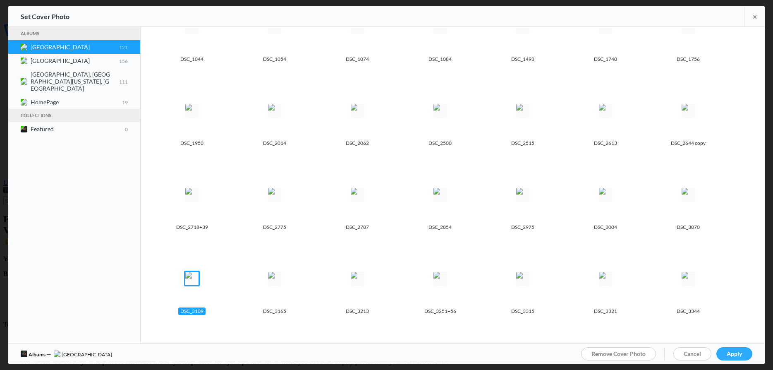
click at [736, 351] on span "Apply" at bounding box center [733, 353] width 15 height 7
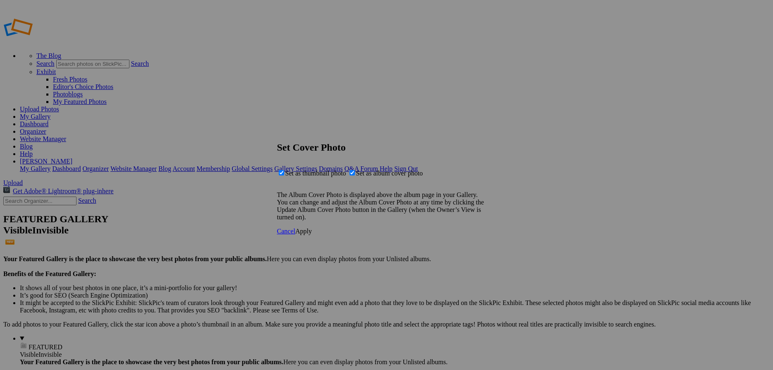
click at [312, 234] on span "Apply" at bounding box center [303, 230] width 17 height 7
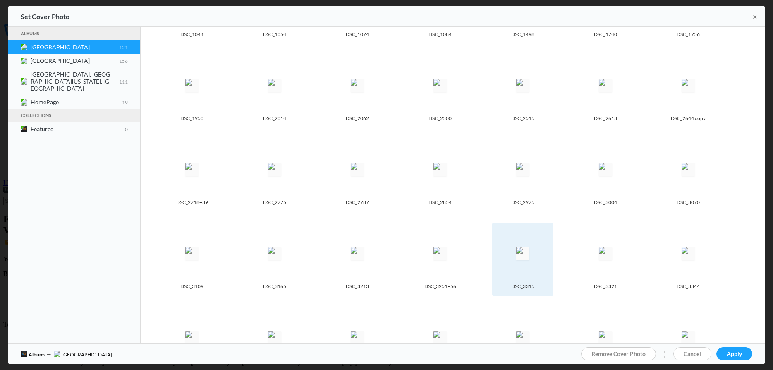
scroll to position [575, 0]
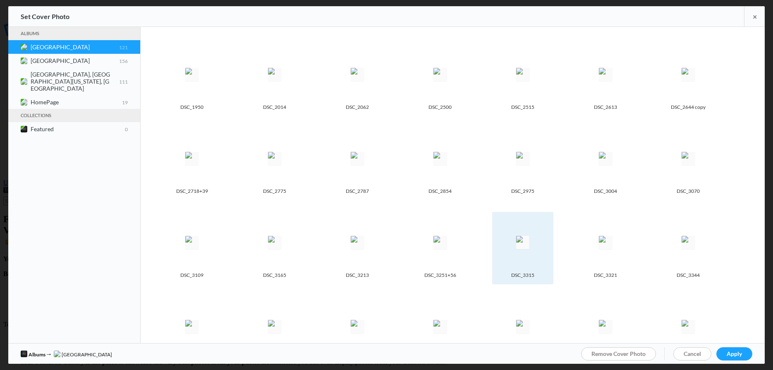
click at [522, 238] on img at bounding box center [522, 242] width 13 height 13
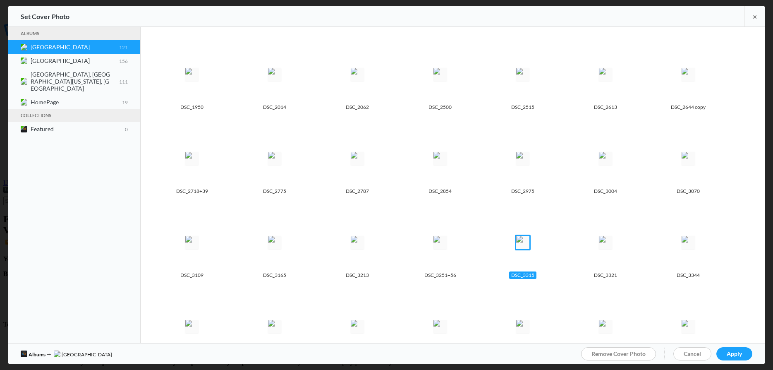
click at [745, 346] on div "Remove Cover Photo Cancel Apply" at bounding box center [666, 353] width 171 height 21
click at [734, 352] on span "Apply" at bounding box center [733, 353] width 15 height 7
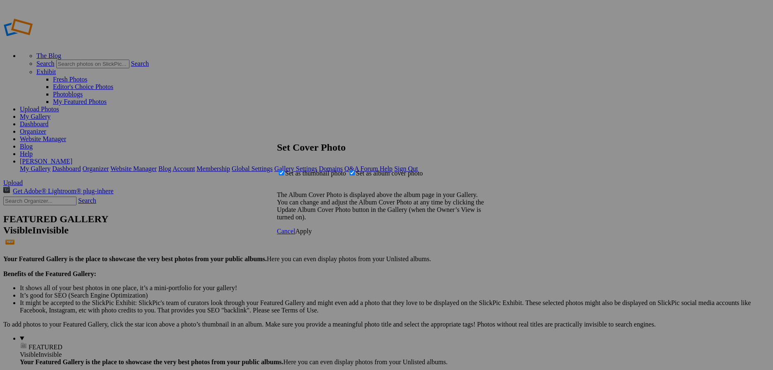
click at [312, 234] on span "Apply" at bounding box center [303, 230] width 17 height 7
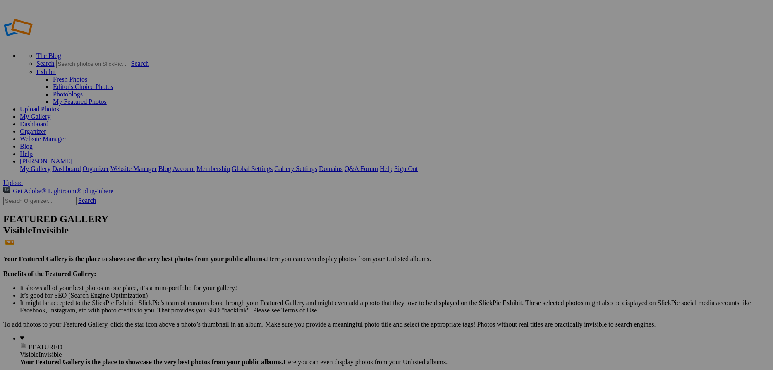
drag, startPoint x: 259, startPoint y: 156, endPoint x: 262, endPoint y: 160, distance: 5.3
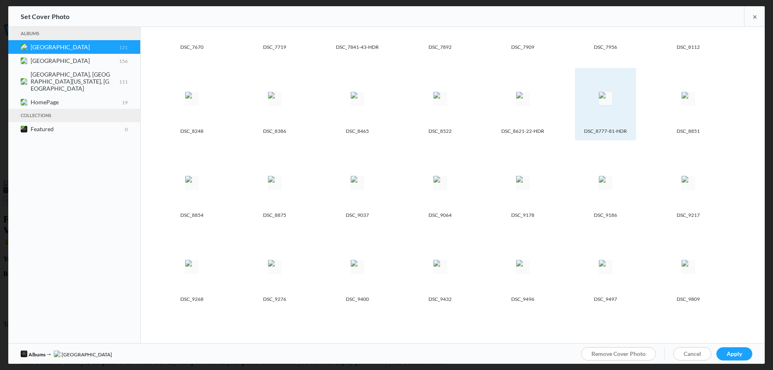
scroll to position [35, 0]
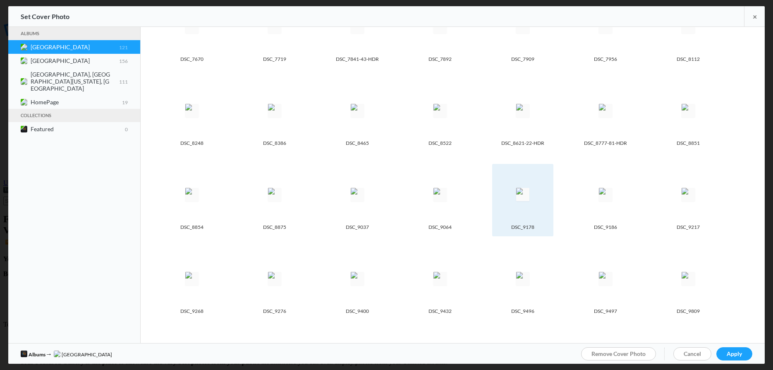
click at [521, 192] on img at bounding box center [522, 194] width 13 height 13
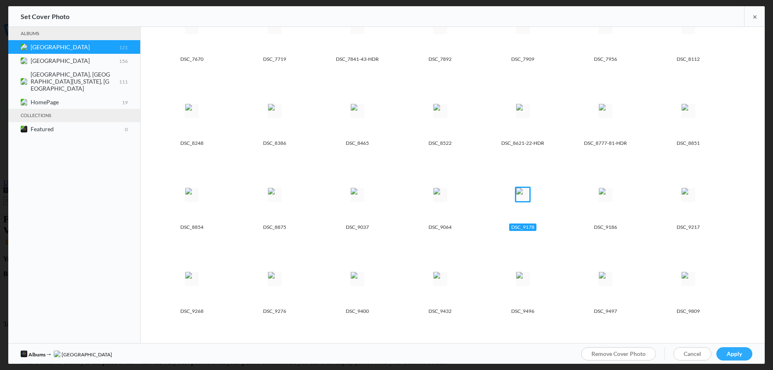
click at [728, 353] on span "Apply" at bounding box center [733, 353] width 15 height 7
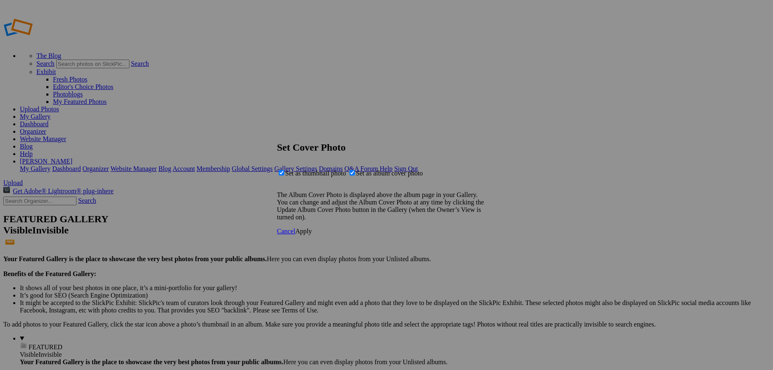
click at [312, 234] on span "Apply" at bounding box center [303, 230] width 17 height 7
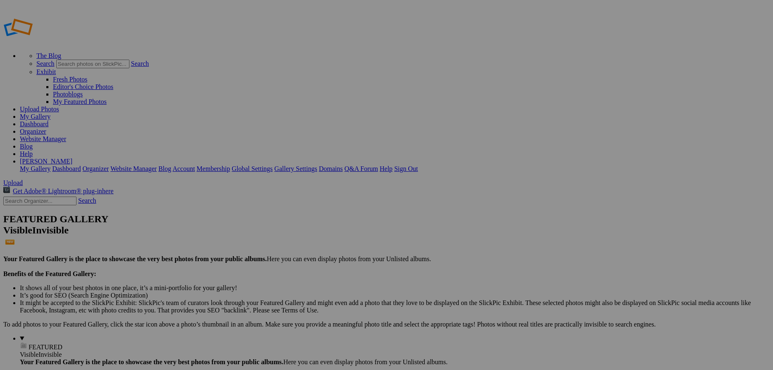
click at [66, 135] on link "Website Manager" at bounding box center [43, 138] width 46 height 7
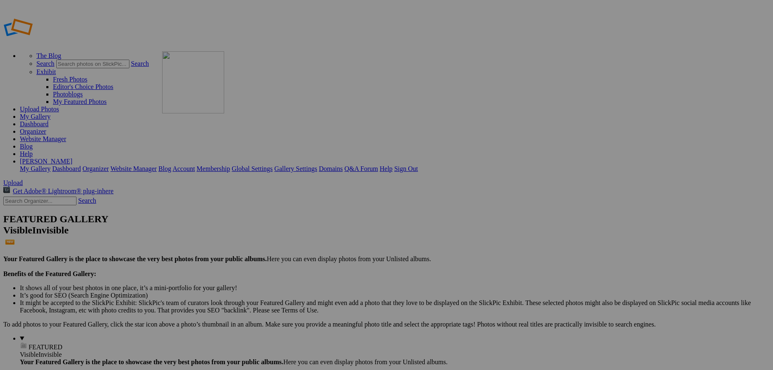
drag, startPoint x: 403, startPoint y: 158, endPoint x: 281, endPoint y: 99, distance: 135.1
drag, startPoint x: 243, startPoint y: 141, endPoint x: 380, endPoint y: 108, distance: 141.5
drag, startPoint x: 379, startPoint y: 129, endPoint x: 272, endPoint y: 97, distance: 112.1
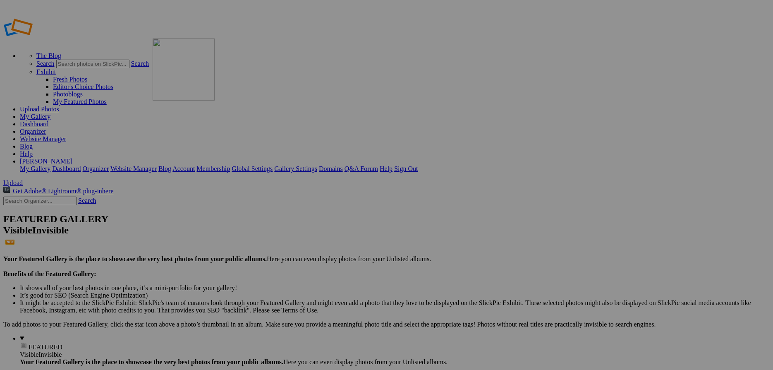
drag, startPoint x: 374, startPoint y: 117, endPoint x: 279, endPoint y: 95, distance: 97.9
drag, startPoint x: 235, startPoint y: 114, endPoint x: 361, endPoint y: 97, distance: 127.2
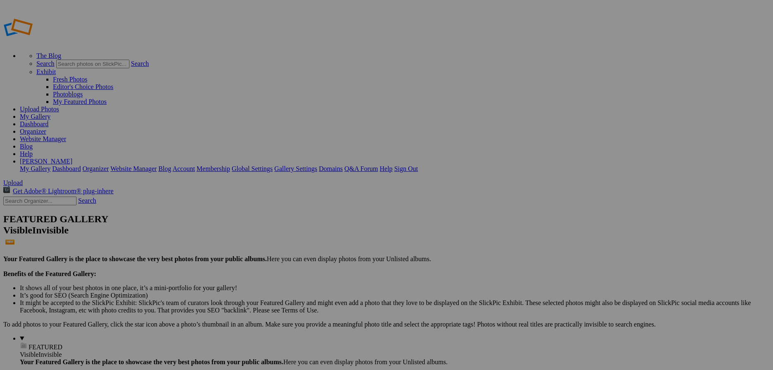
type input "Iceland"
click at [364, 205] on div "Put album inside: Select album..." at bounding box center [320, 212] width 87 height 15
click at [277, 212] on span at bounding box center [277, 215] width 0 height 7
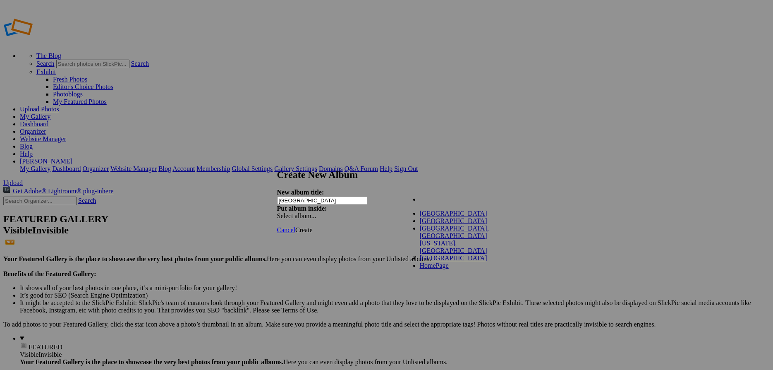
click at [496, 189] on div "Create New Album New album title: Iceland Put album inside: Select album..." at bounding box center [386, 194] width 219 height 50
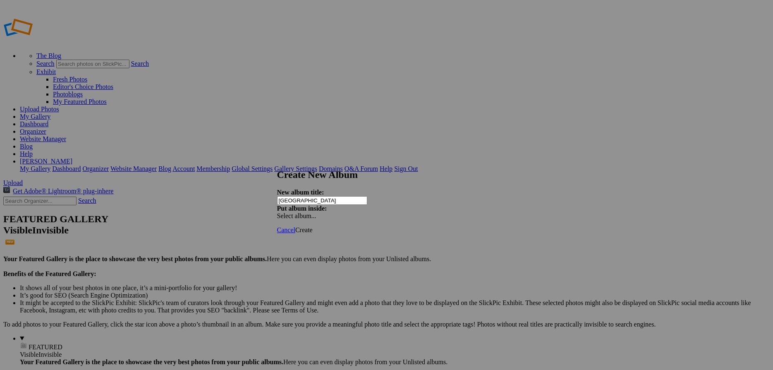
click at [312, 226] on link "Create" at bounding box center [303, 229] width 17 height 7
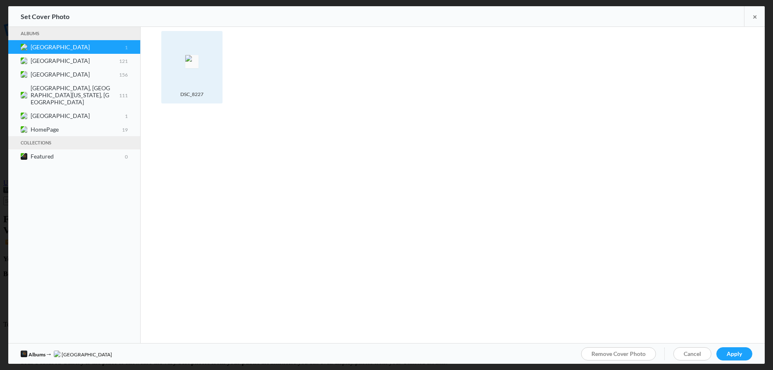
click at [214, 76] on spn-photo-picker-thumb-image-tag at bounding box center [191, 61] width 53 height 53
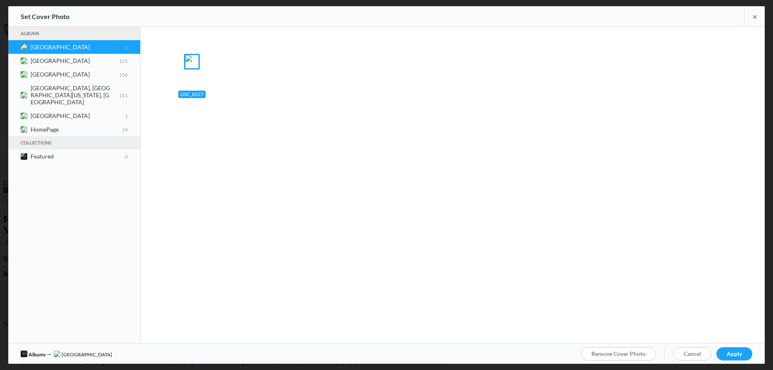
click at [740, 346] on div "Remove Cover Photo Cancel Apply" at bounding box center [666, 353] width 171 height 21
click at [742, 350] on link "Apply" at bounding box center [734, 353] width 36 height 13
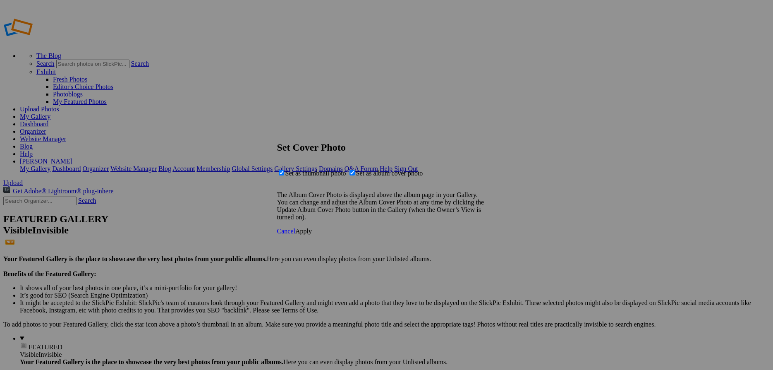
click at [312, 234] on link "Apply" at bounding box center [303, 230] width 17 height 7
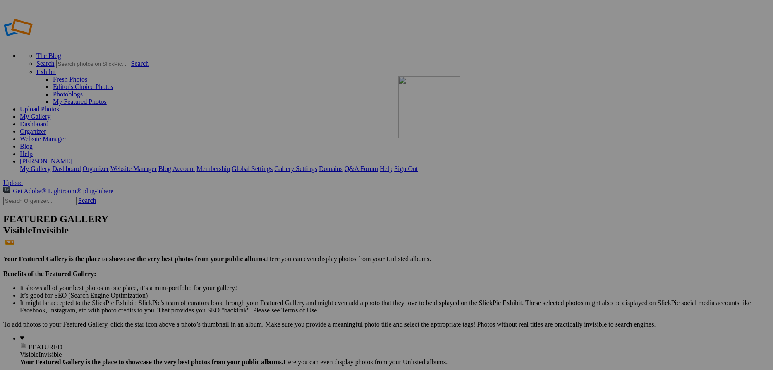
drag, startPoint x: 261, startPoint y: 159, endPoint x: 516, endPoint y: 134, distance: 255.9
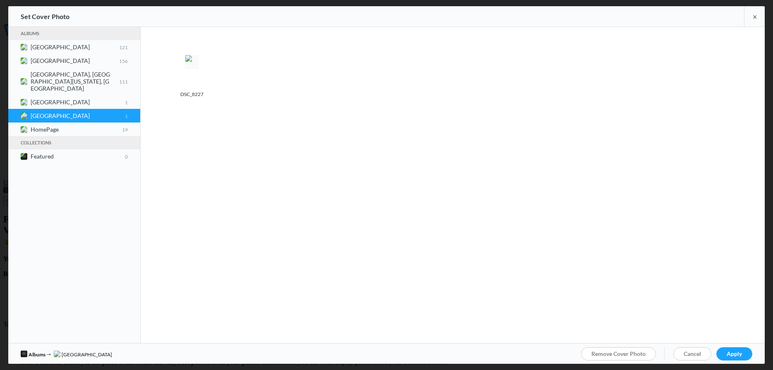
click at [229, 79] on spn-photo-picker-thumb-item-photo "Photo is hidden DSC_8227" at bounding box center [202, 73] width 83 height 84
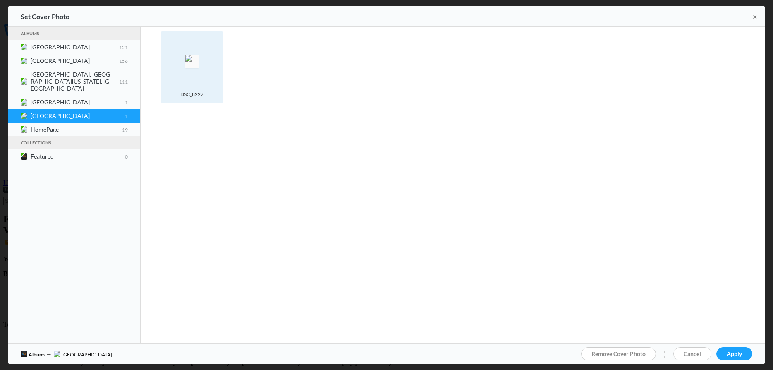
click at [198, 68] on img at bounding box center [191, 61] width 13 height 13
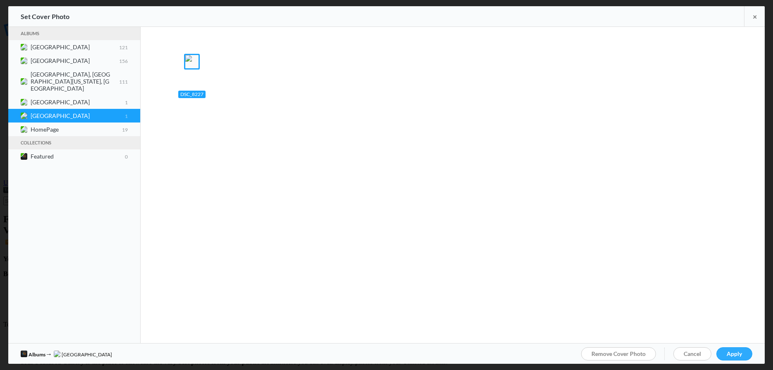
click at [733, 351] on span "Apply" at bounding box center [733, 353] width 15 height 7
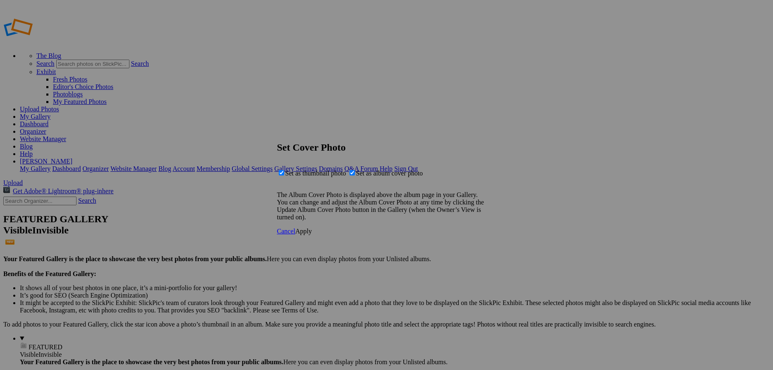
click at [312, 234] on span "Apply" at bounding box center [303, 230] width 17 height 7
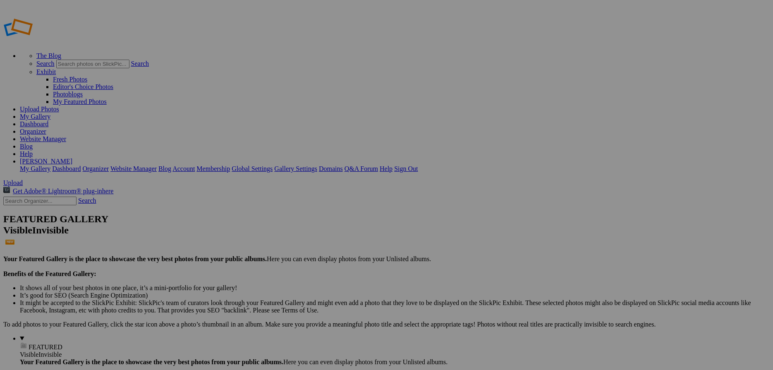
drag, startPoint x: 707, startPoint y: 128, endPoint x: 704, endPoint y: 115, distance: 13.5
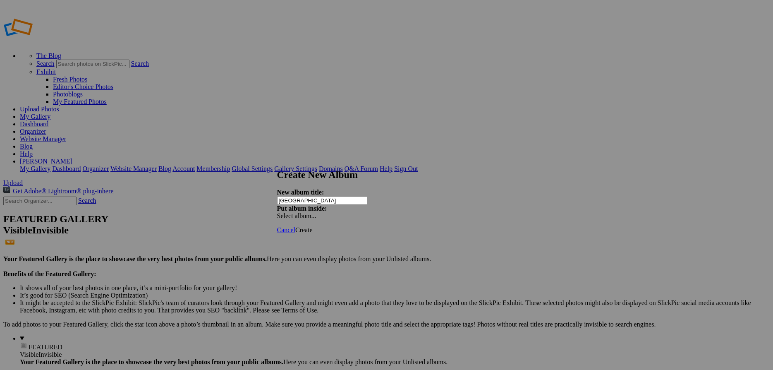
type input "[GEOGRAPHIC_DATA]"
click at [312, 226] on span "Create" at bounding box center [303, 229] width 17 height 7
drag, startPoint x: 453, startPoint y: 134, endPoint x: 333, endPoint y: 136, distance: 120.7
